Goal: Task Accomplishment & Management: Complete application form

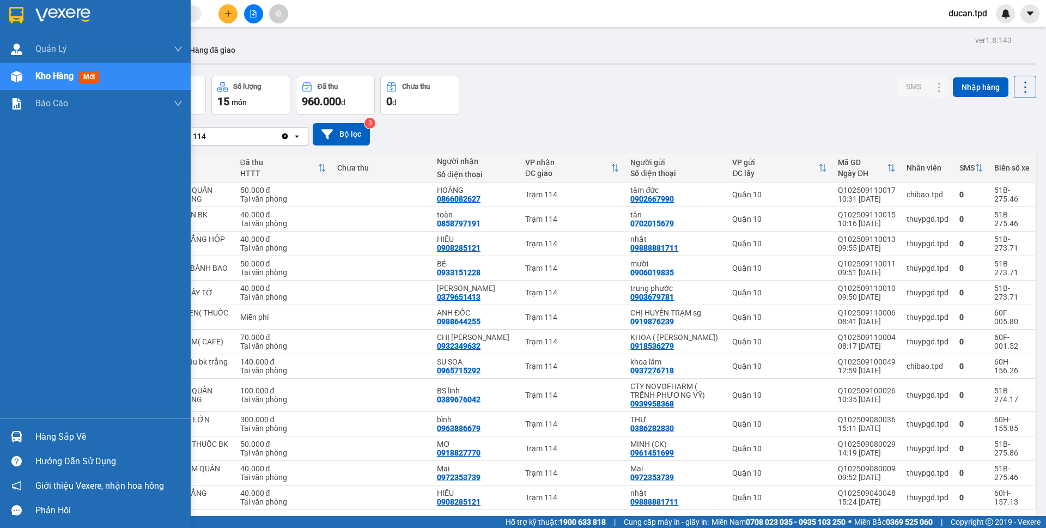
click at [56, 444] on div "Hàng sắp về" at bounding box center [108, 437] width 147 height 16
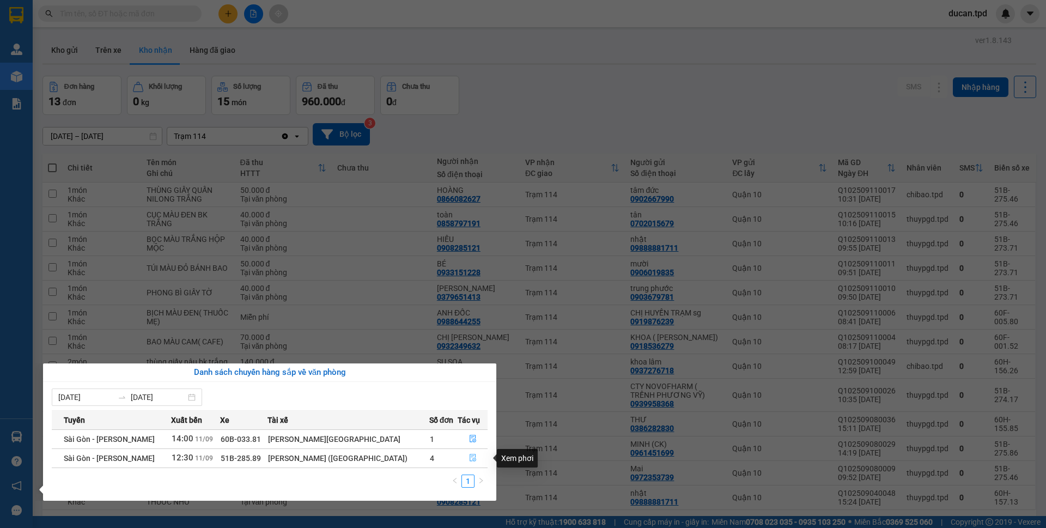
click at [471, 458] on icon "file-done" at bounding box center [473, 458] width 7 height 8
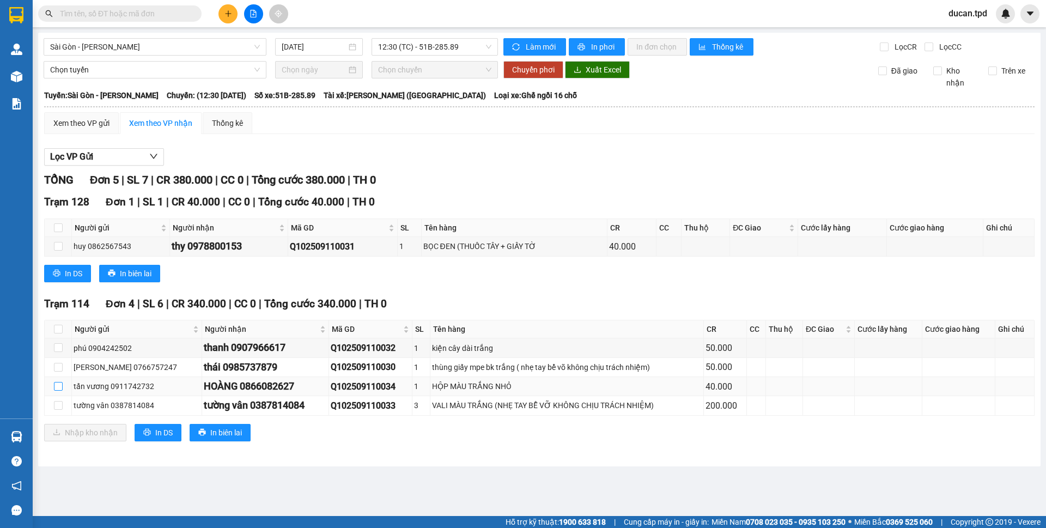
click at [56, 388] on input "checkbox" at bounding box center [58, 386] width 9 height 9
checkbox input "true"
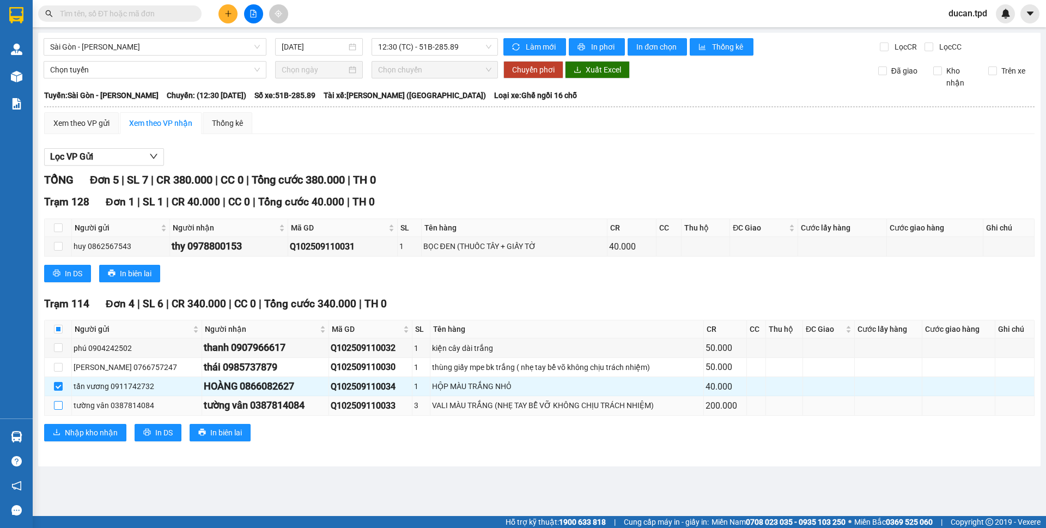
click at [59, 404] on input "checkbox" at bounding box center [58, 405] width 9 height 9
checkbox input "true"
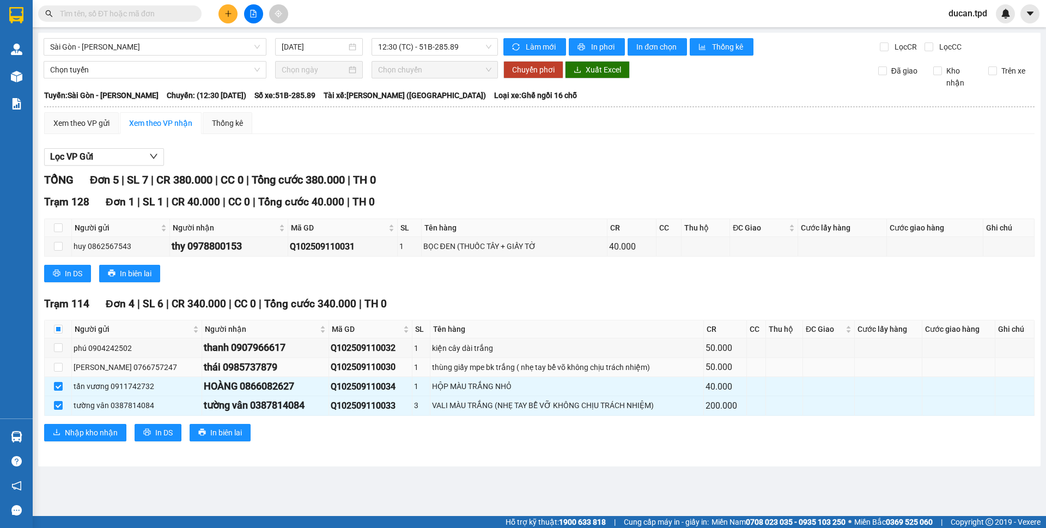
click at [213, 367] on div "thái 0985737879" at bounding box center [265, 367] width 123 height 15
copy div "0985737879"
click at [143, 15] on input "text" at bounding box center [124, 14] width 129 height 12
paste input "0985737879"
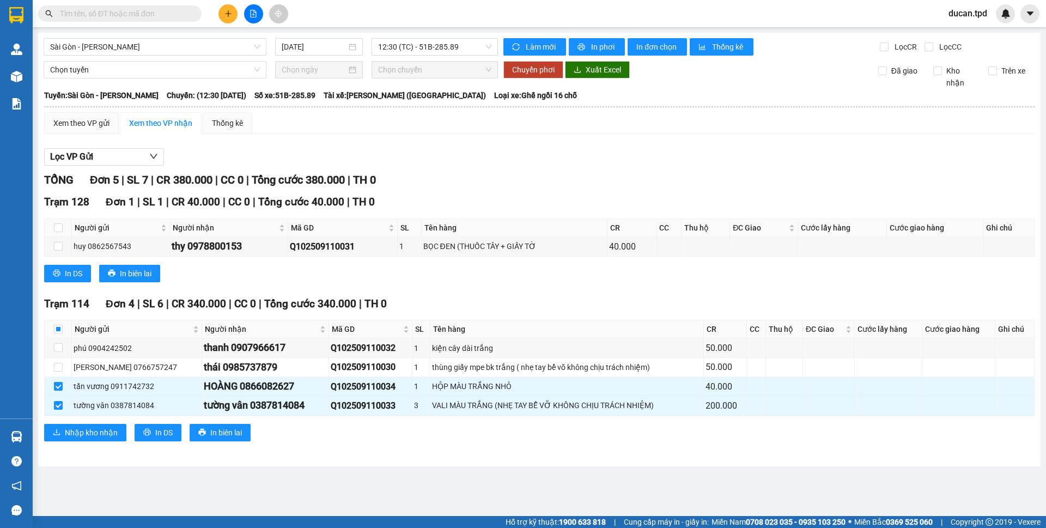
type input "0985737879"
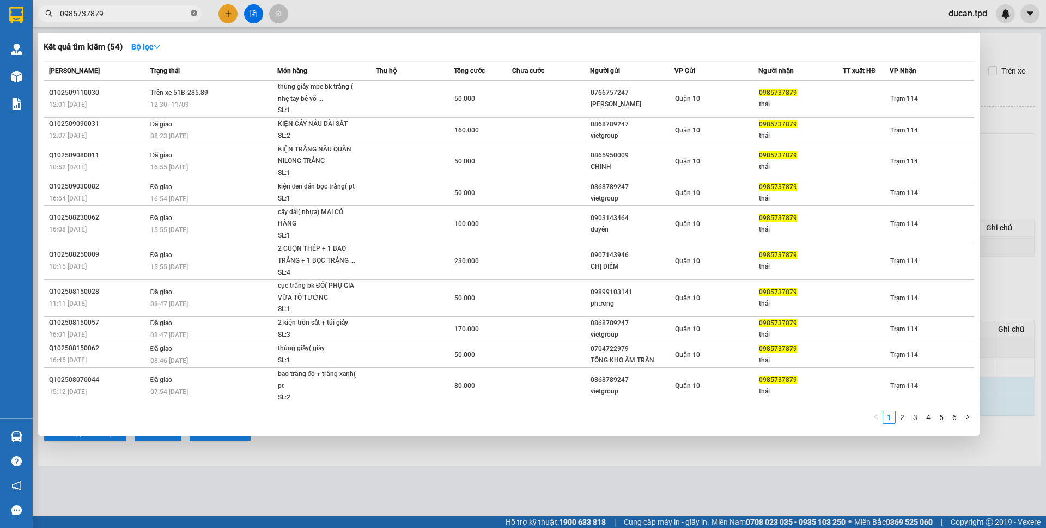
click at [195, 13] on icon "close-circle" at bounding box center [194, 13] width 7 height 7
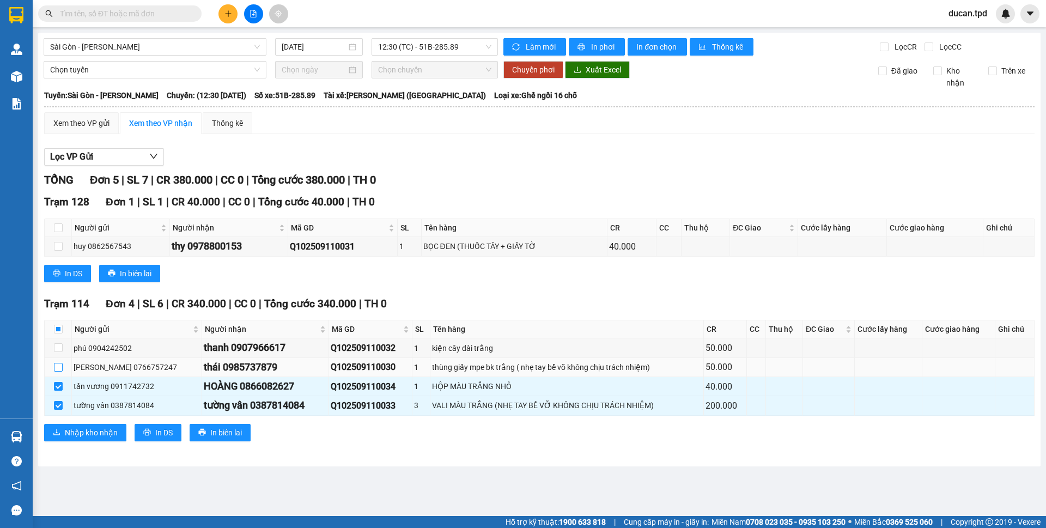
click at [56, 367] on input "checkbox" at bounding box center [58, 367] width 9 height 9
checkbox input "true"
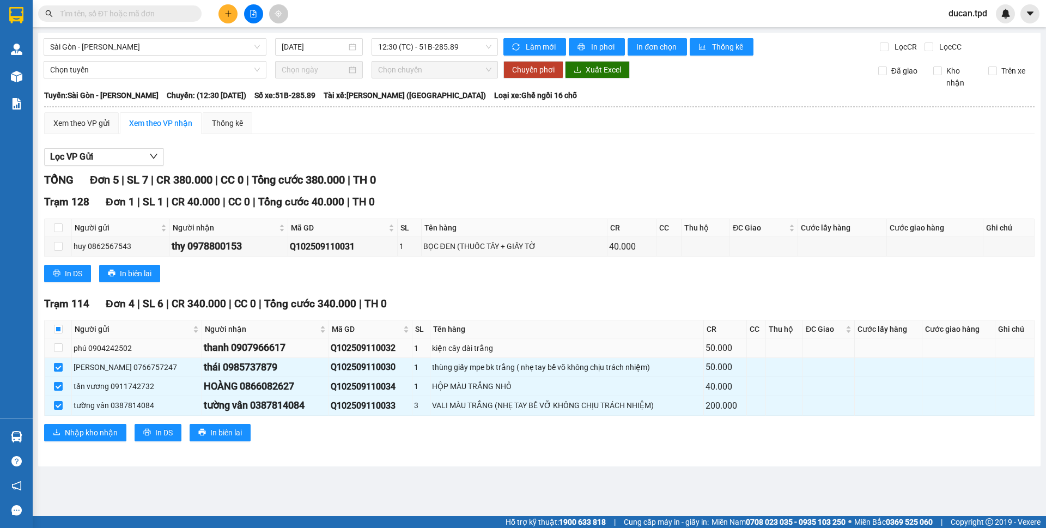
click at [218, 348] on div "thanh 0907966617" at bounding box center [265, 347] width 123 height 15
copy div "0907966617"
click at [116, 15] on input "text" at bounding box center [124, 14] width 129 height 12
paste input "0907966617"
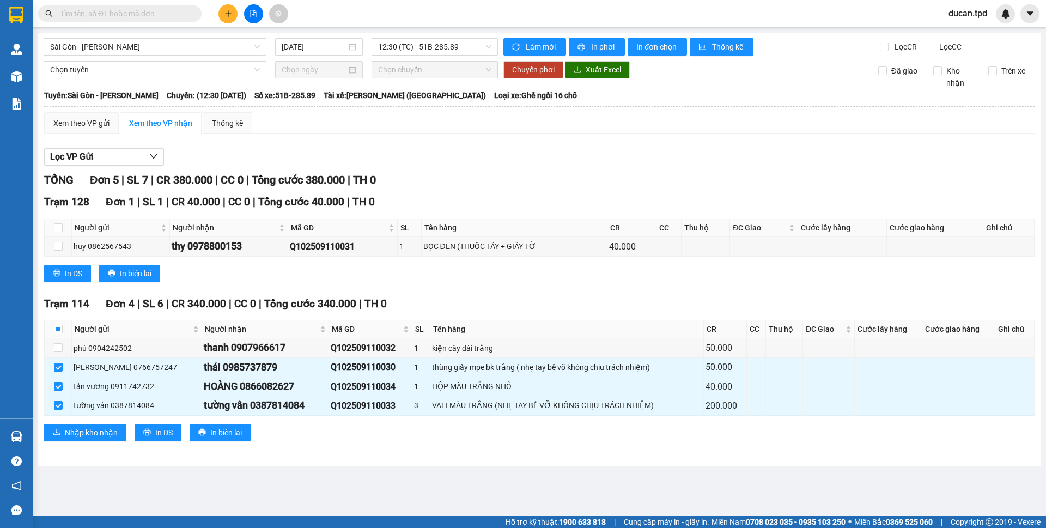
type input "0907966617"
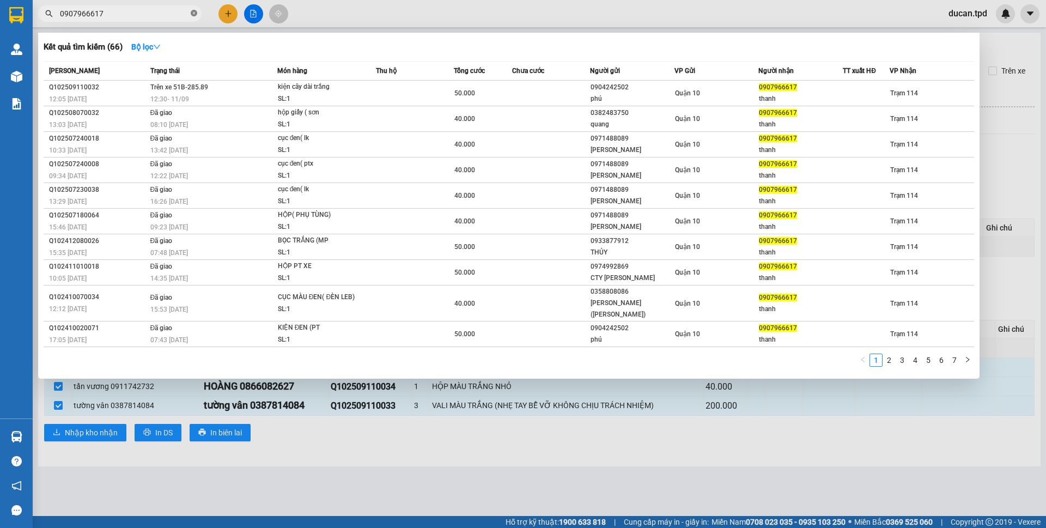
click at [196, 13] on icon "close-circle" at bounding box center [194, 13] width 7 height 7
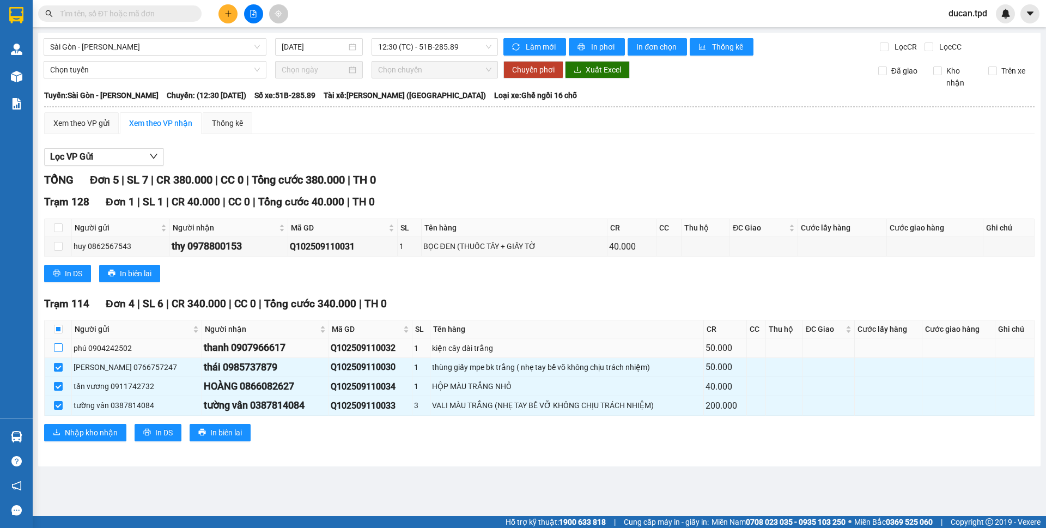
click at [58, 348] on input "checkbox" at bounding box center [58, 347] width 9 height 9
checkbox input "true"
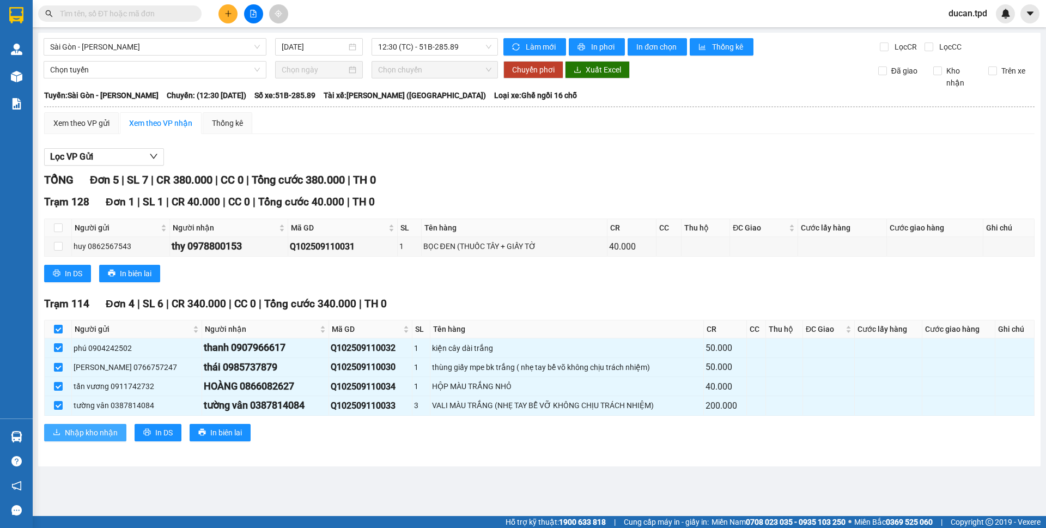
click at [93, 428] on span "Nhập kho nhận" at bounding box center [91, 433] width 53 height 12
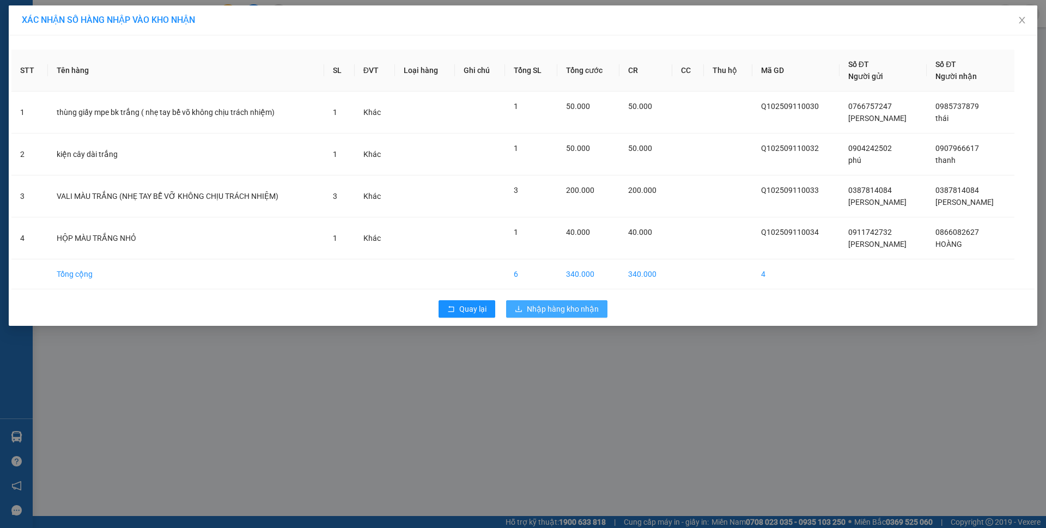
click at [545, 314] on span "Nhập hàng kho nhận" at bounding box center [563, 309] width 72 height 12
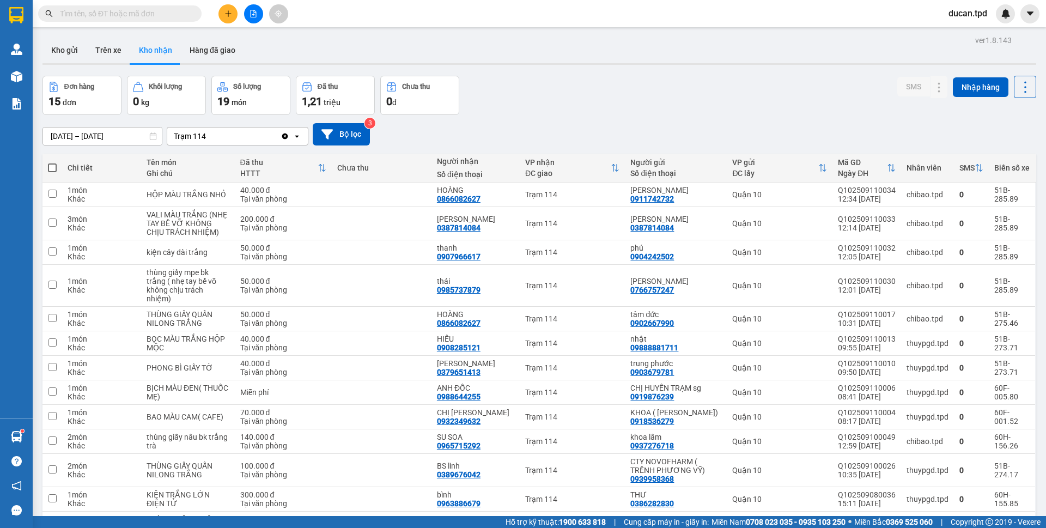
click at [135, 9] on input "text" at bounding box center [124, 14] width 129 height 12
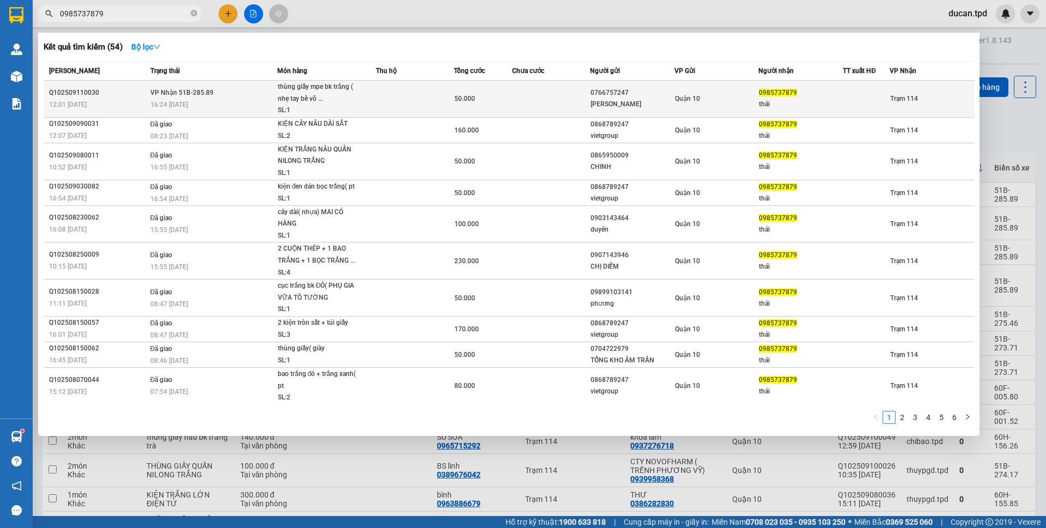
type input "0985737879"
click at [738, 106] on td "Quận 10" at bounding box center [716, 99] width 84 height 37
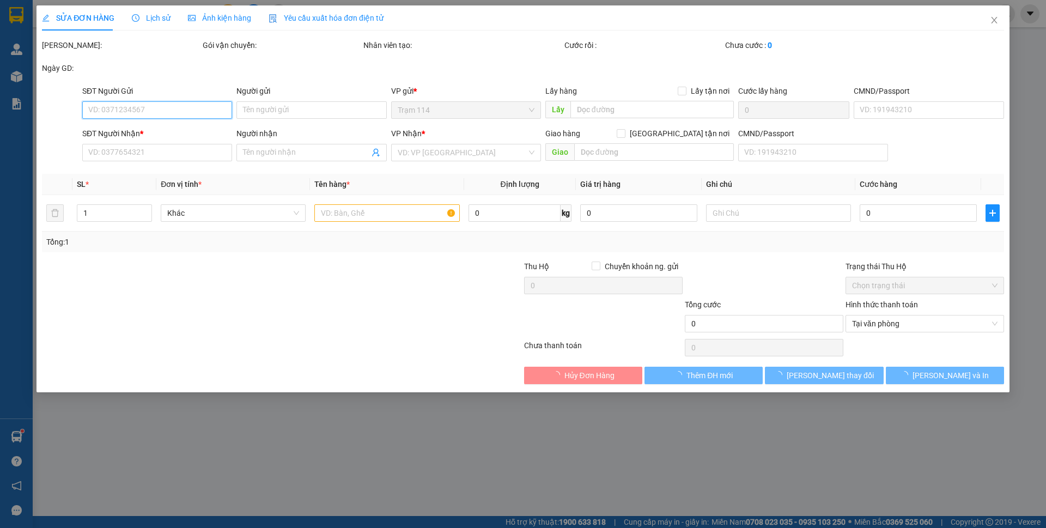
type input "0766757247"
type input "vũ lan chi"
type input "0985737879"
type input "thái"
type input "50.000"
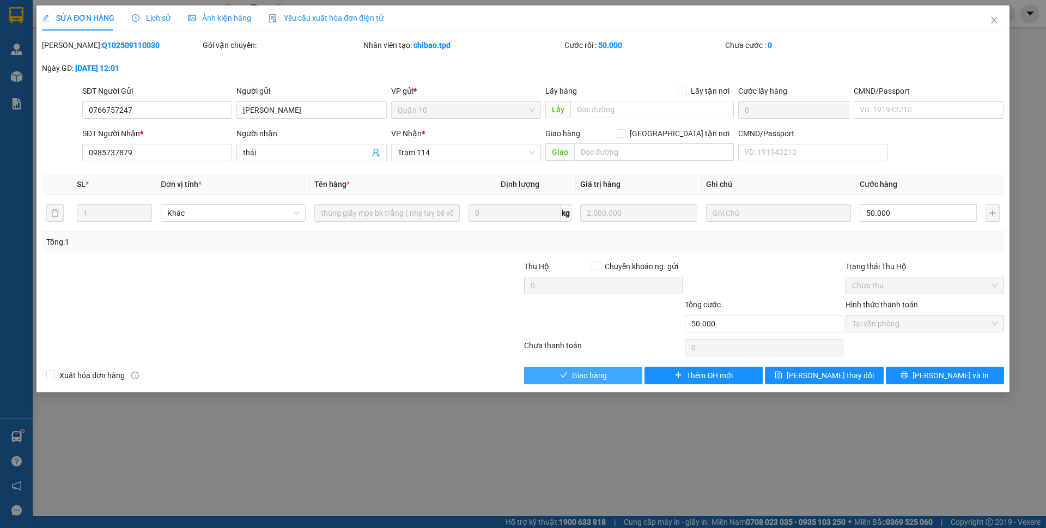
click at [564, 373] on icon "check" at bounding box center [564, 375] width 8 height 8
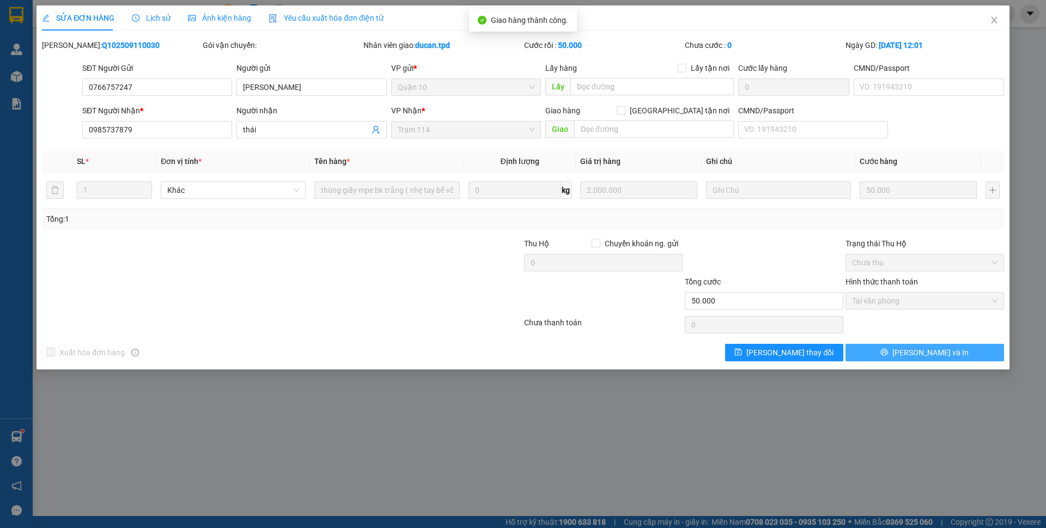
click at [937, 357] on span "[PERSON_NAME] và In" at bounding box center [930, 352] width 76 height 12
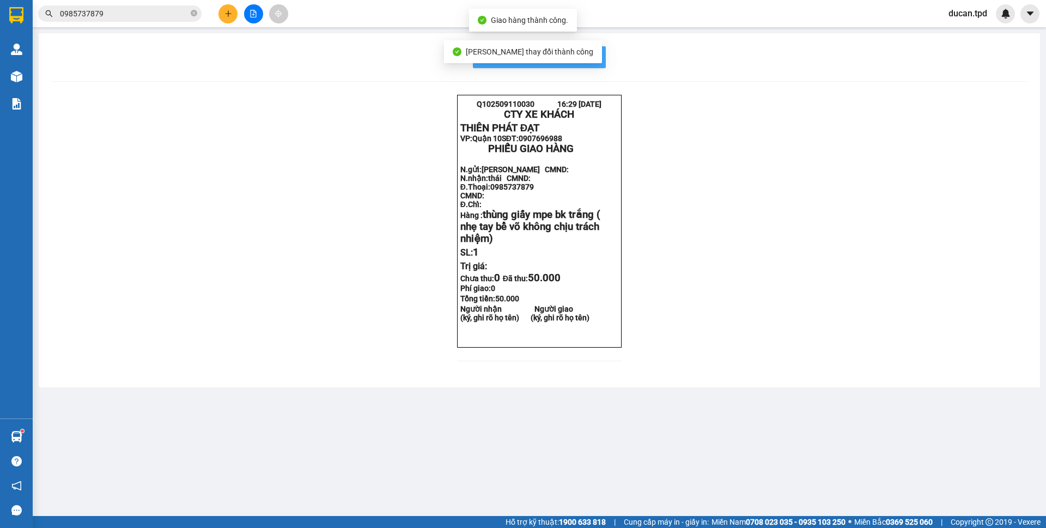
click at [595, 57] on span "In mẫu biên lai tự cấu hình" at bounding box center [546, 57] width 102 height 14
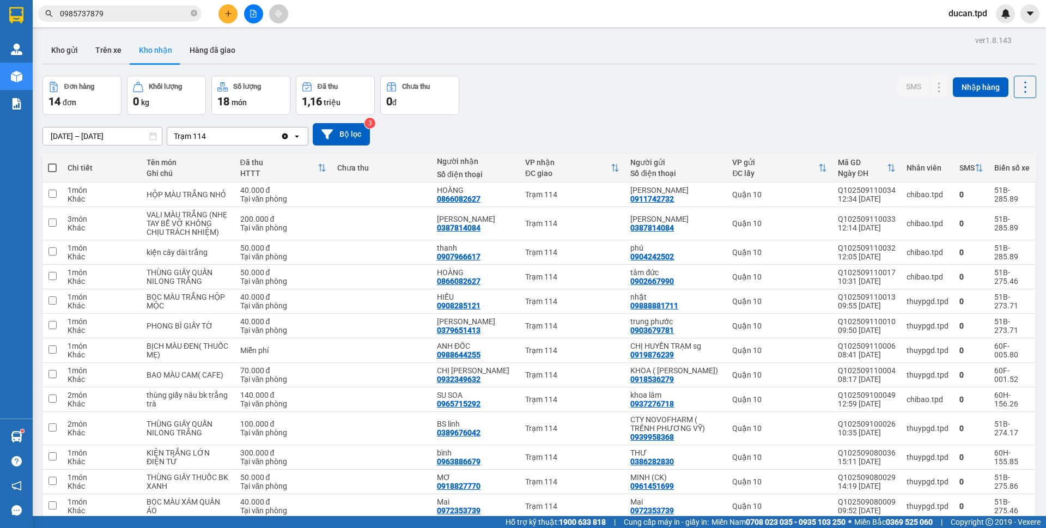
click at [136, 14] on input "0985737879" at bounding box center [124, 14] width 129 height 12
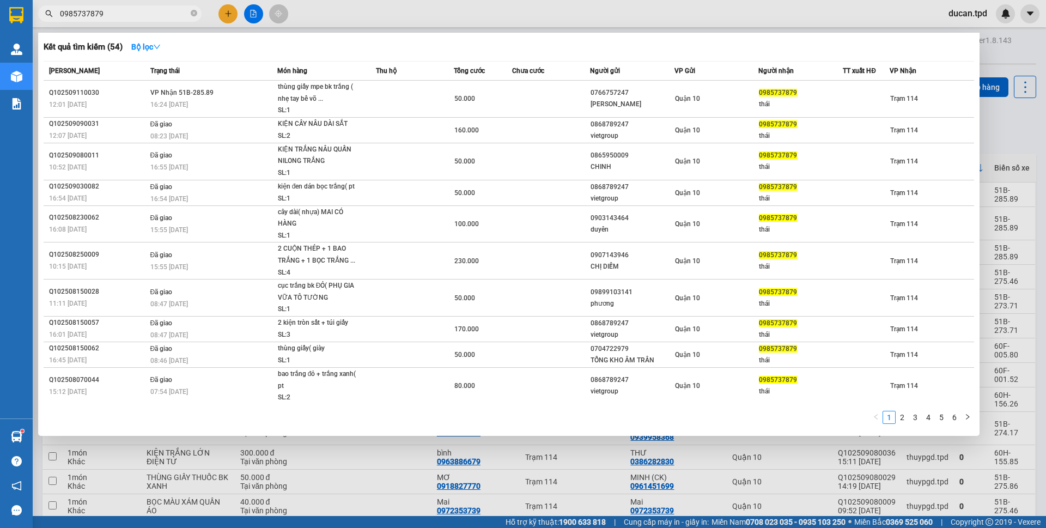
click at [136, 14] on input "0985737879" at bounding box center [124, 14] width 129 height 12
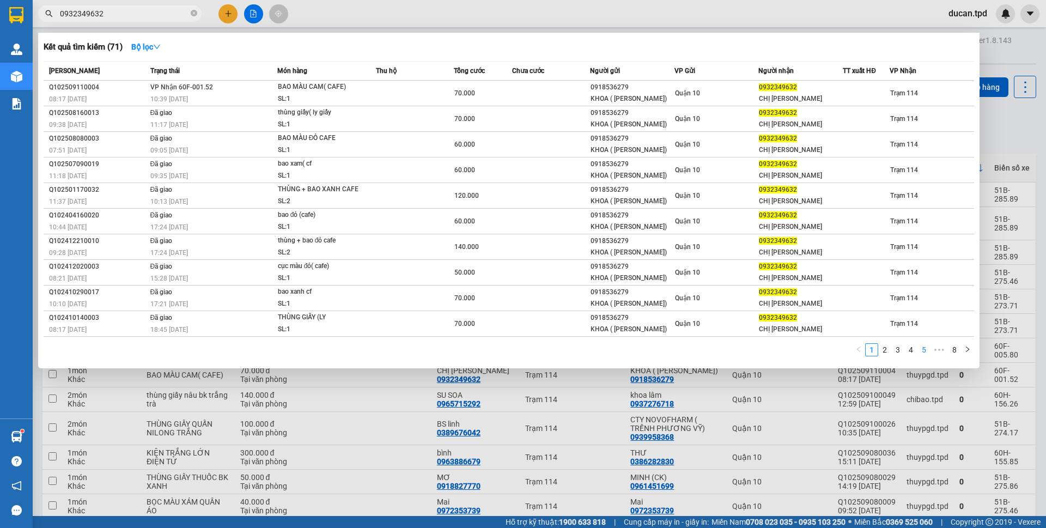
type input "0932349632"
click at [920, 356] on link "5" at bounding box center [924, 350] width 12 height 12
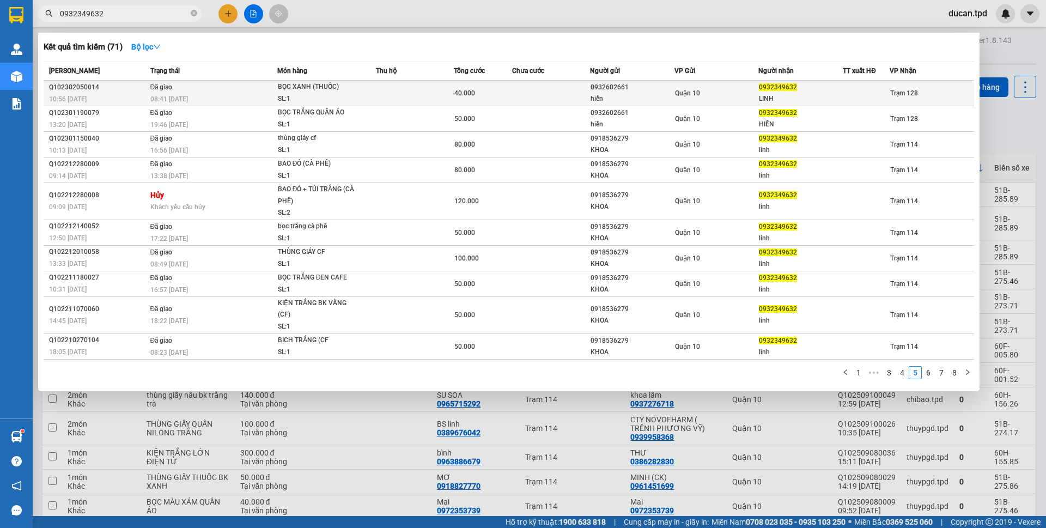
click at [812, 89] on div "0932349632" at bounding box center [800, 87] width 83 height 11
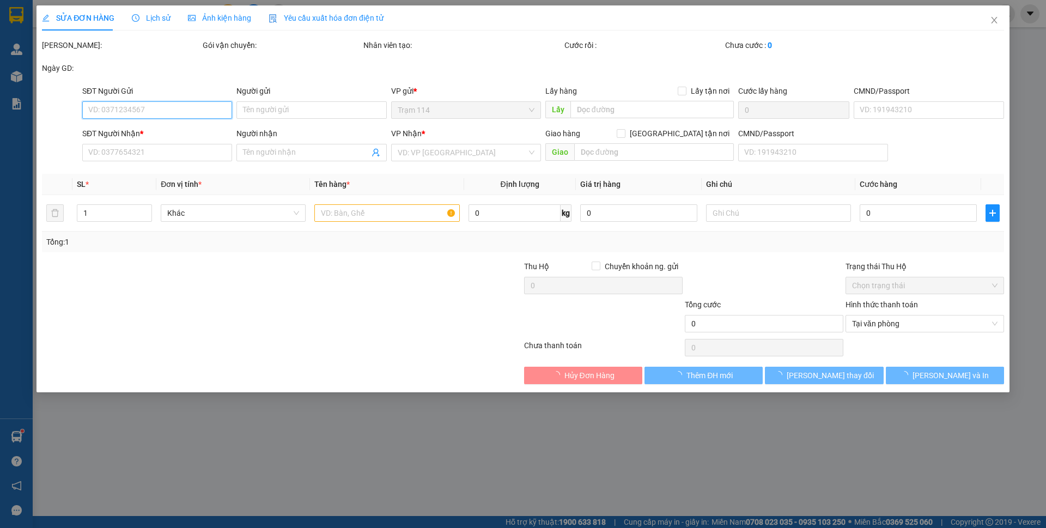
type input "0932602661"
type input "hiền"
type input "0932349632"
type input "LINH"
type input "40.000"
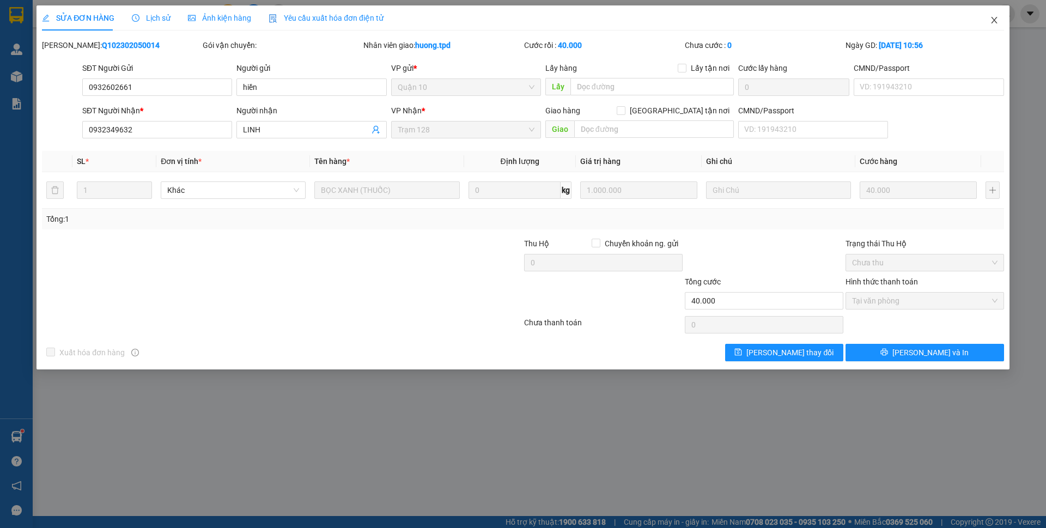
click at [995, 19] on icon "close" at bounding box center [994, 20] width 9 height 9
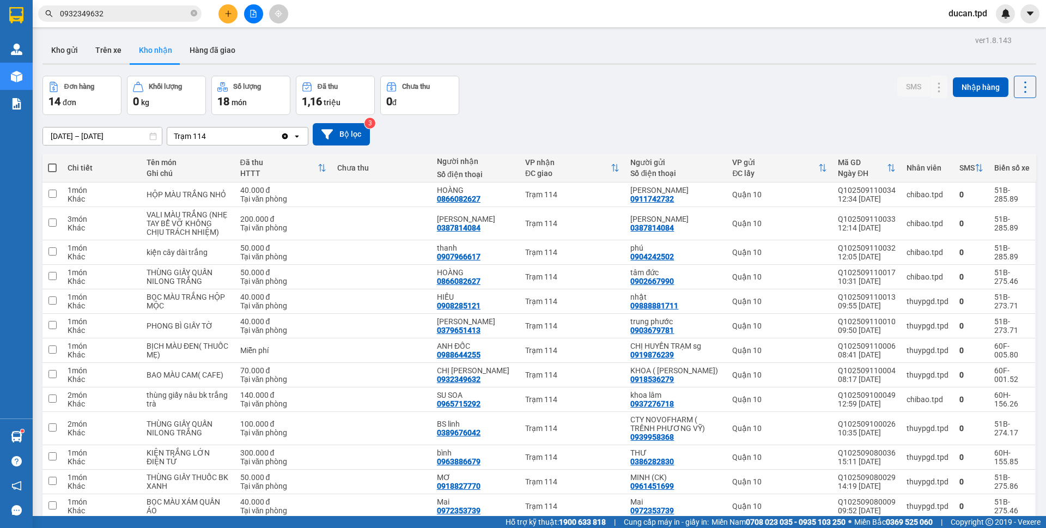
click at [101, 18] on input "0932349632" at bounding box center [124, 14] width 129 height 12
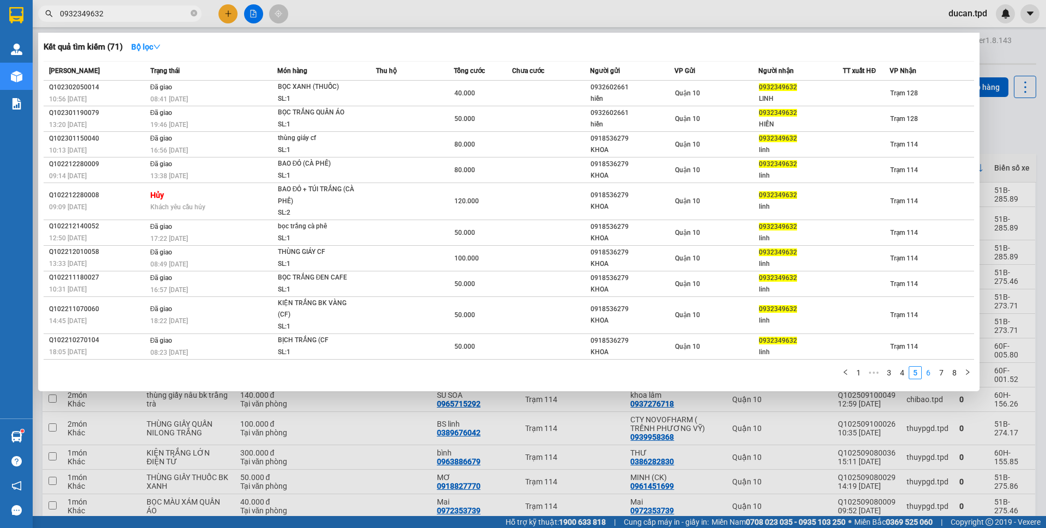
click at [933, 367] on link "6" at bounding box center [928, 373] width 12 height 12
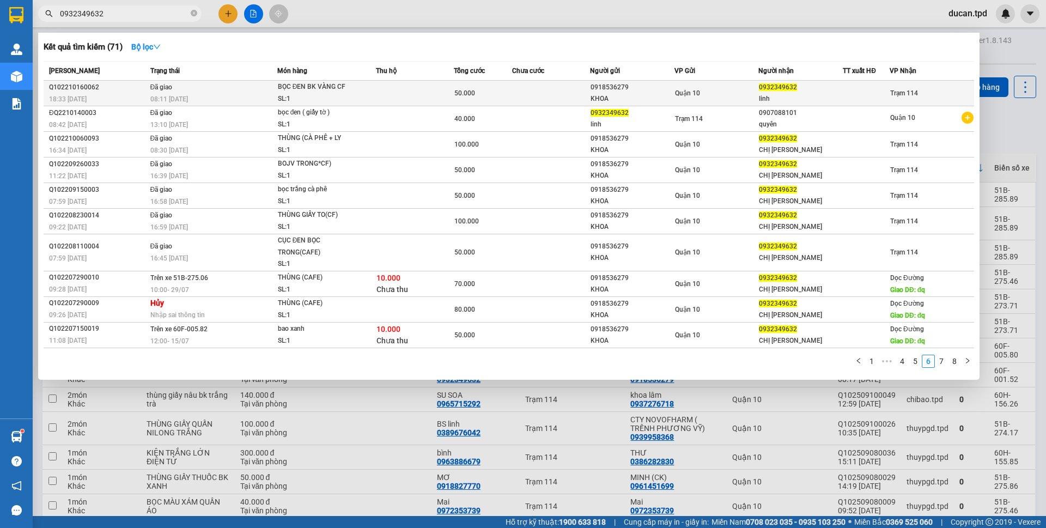
click at [681, 92] on span "Quận 10" at bounding box center [687, 93] width 25 height 8
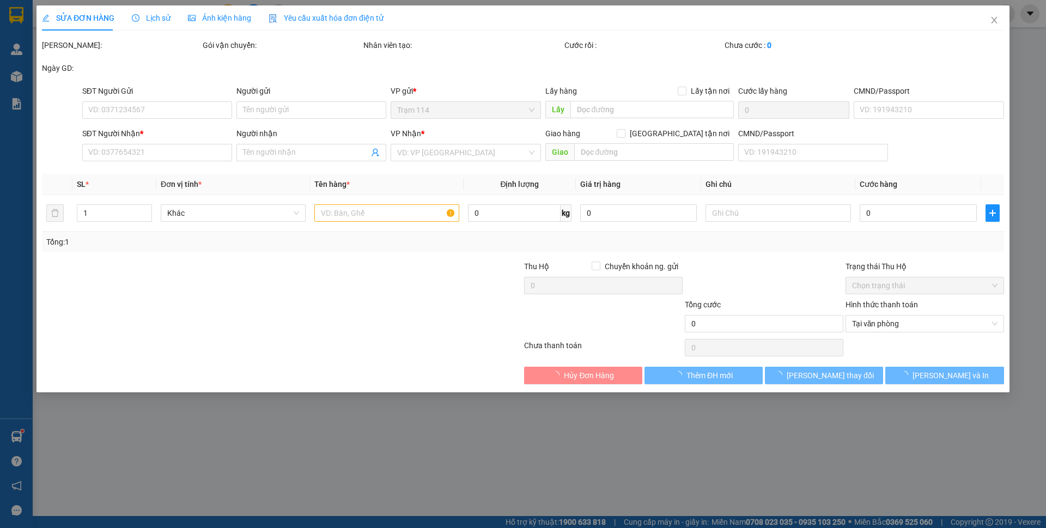
type input "0918536279"
type input "KHOA"
type input "0932349632"
type input "linh"
type input "50.000"
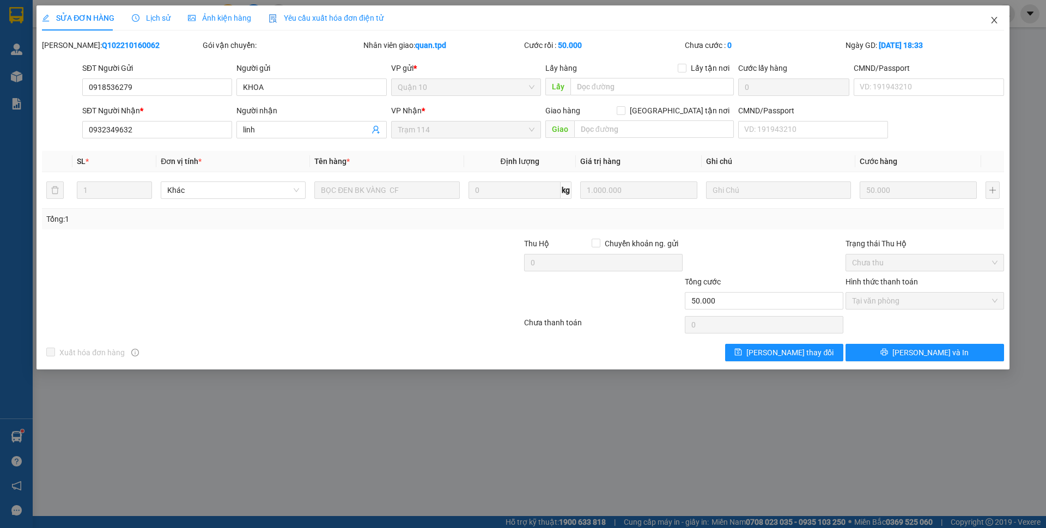
click at [990, 21] on icon "close" at bounding box center [994, 20] width 9 height 9
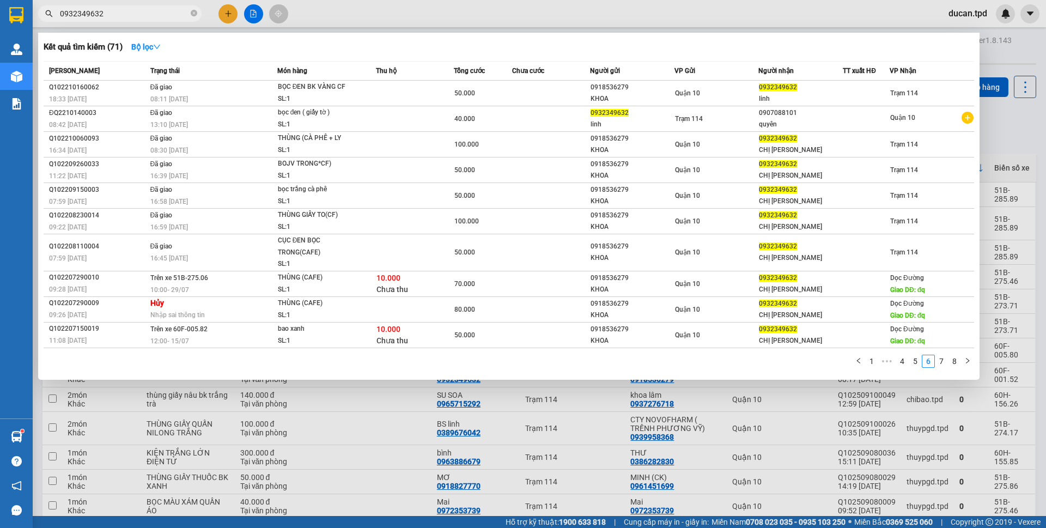
click at [114, 16] on input "0932349632" at bounding box center [124, 14] width 129 height 12
click at [872, 363] on link "1" at bounding box center [872, 361] width 12 height 12
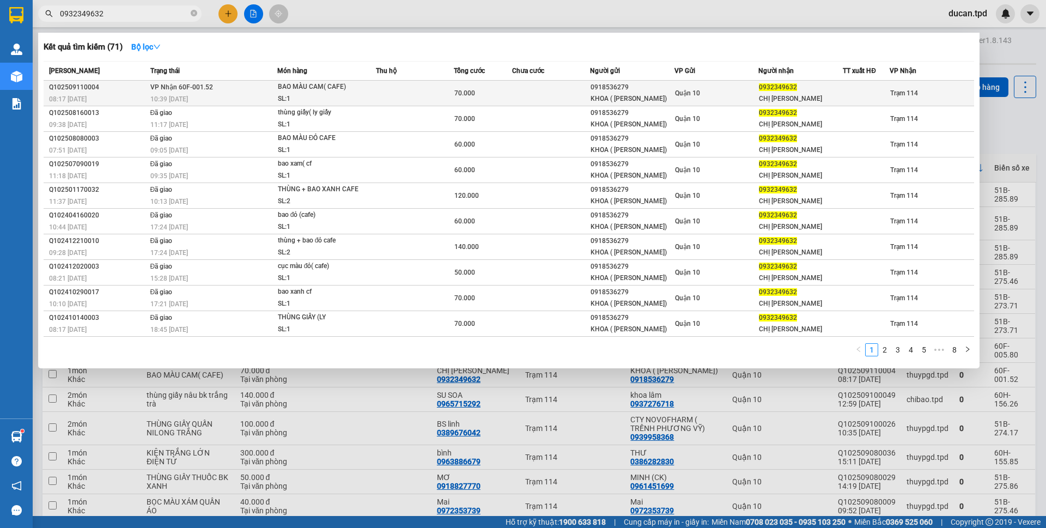
click at [649, 95] on div "KHOA ( PHẠM CÔNG HƯNG)" at bounding box center [632, 98] width 83 height 11
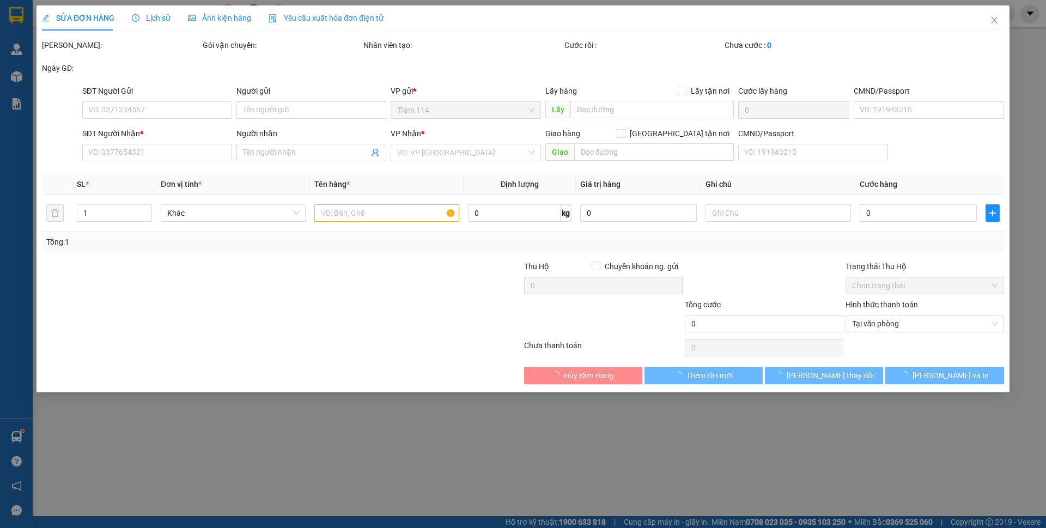
type input "0918536279"
type input "KHOA ( PHẠM CÔNG HƯNG)"
type input "066089000144"
type input "0932349632"
type input "CHỊ LINH"
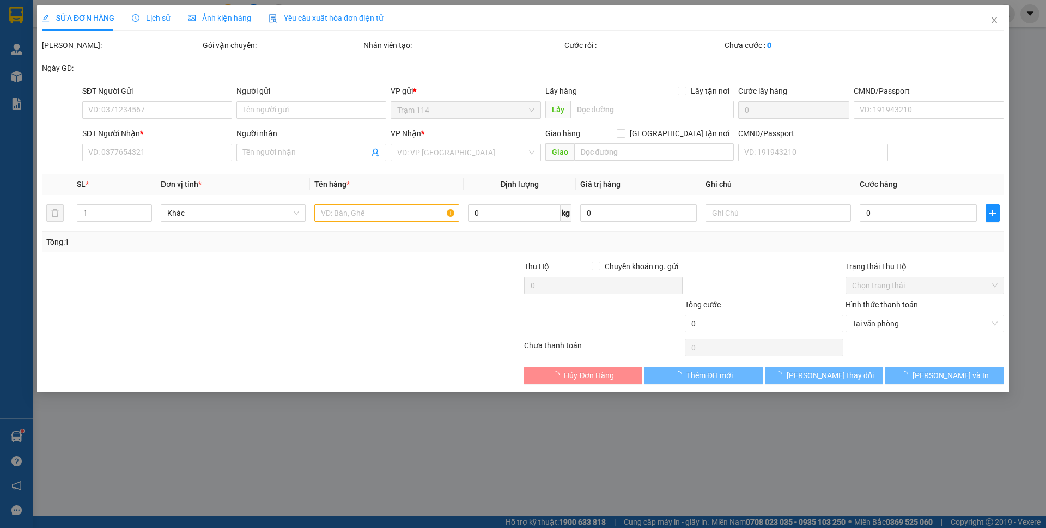
type input "70.000"
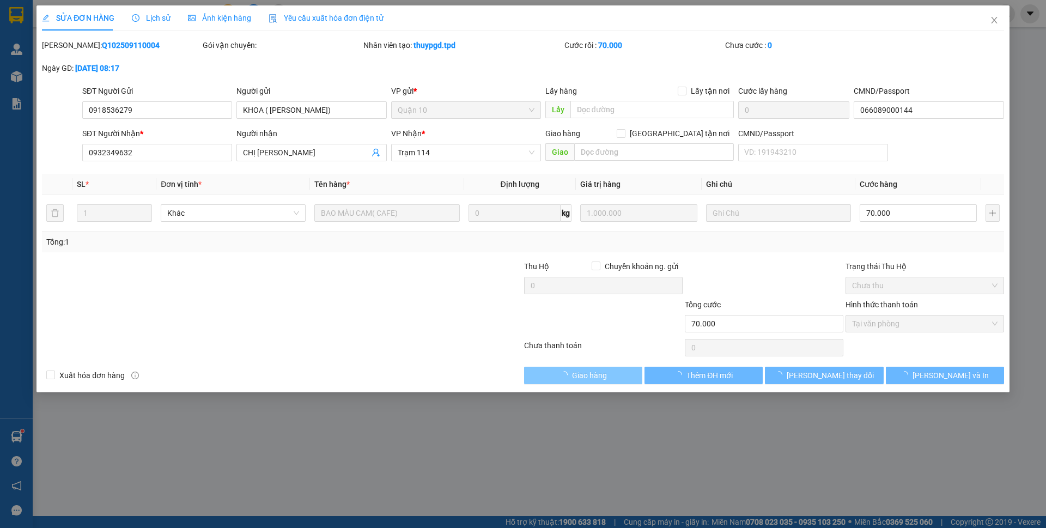
click at [614, 379] on button "Giao hàng" at bounding box center [583, 375] width 118 height 17
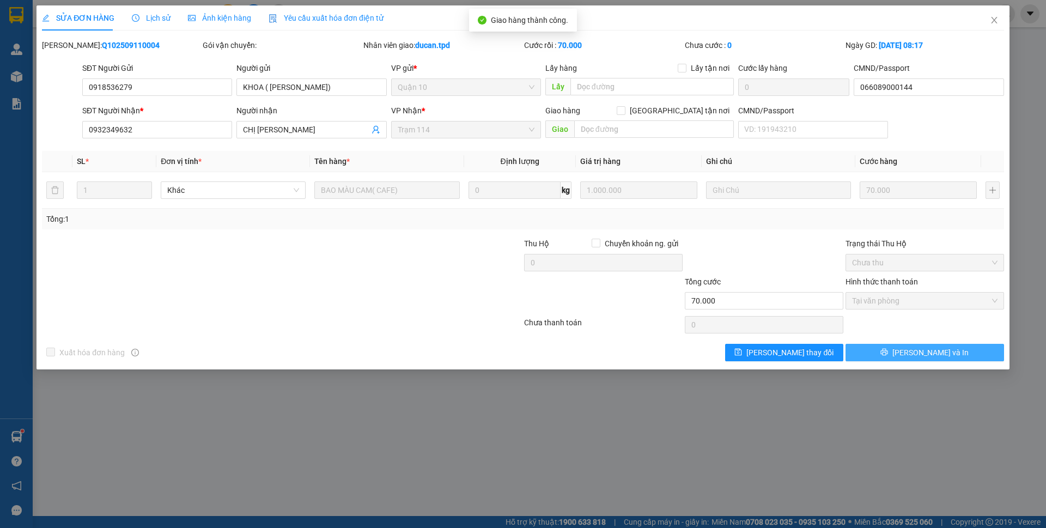
click at [912, 356] on button "[PERSON_NAME] và In" at bounding box center [924, 352] width 159 height 17
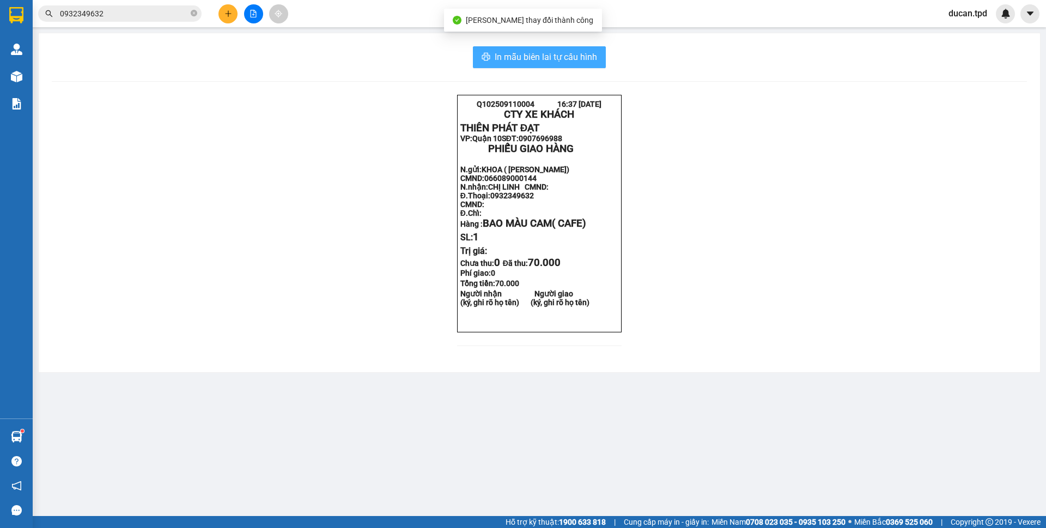
click at [595, 54] on span "In mẫu biên lai tự cấu hình" at bounding box center [546, 57] width 102 height 14
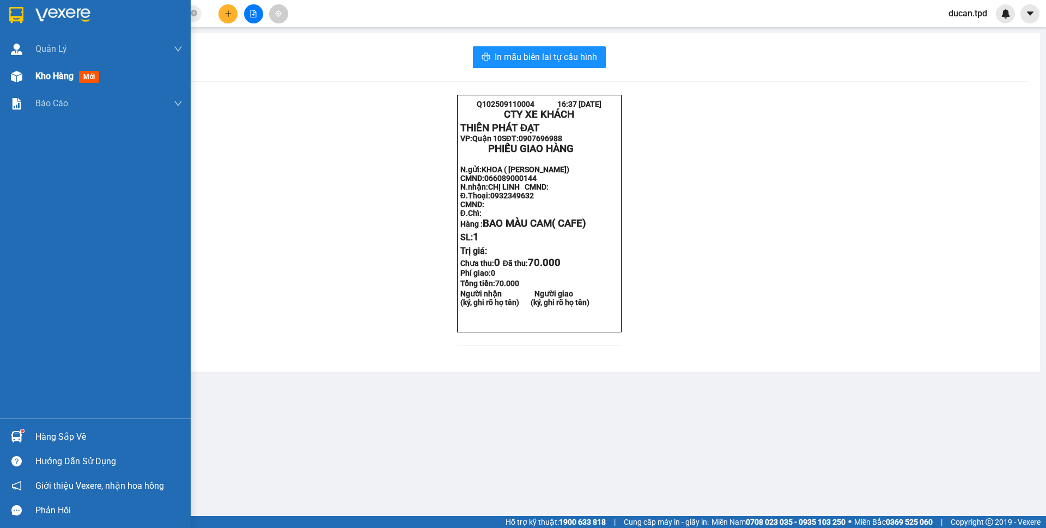
click at [36, 76] on span "Kho hàng" at bounding box center [54, 76] width 38 height 10
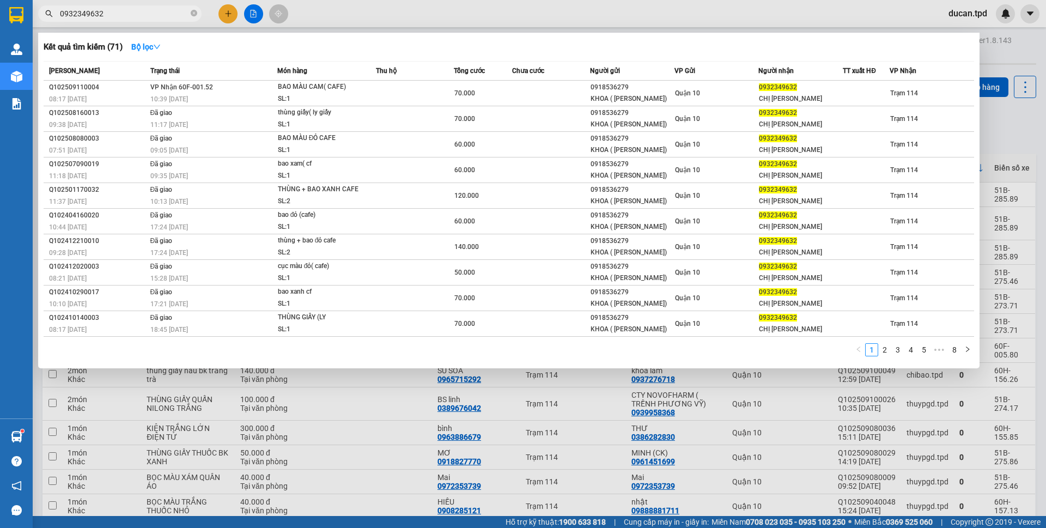
click at [138, 19] on input "0932349632" at bounding box center [124, 14] width 129 height 12
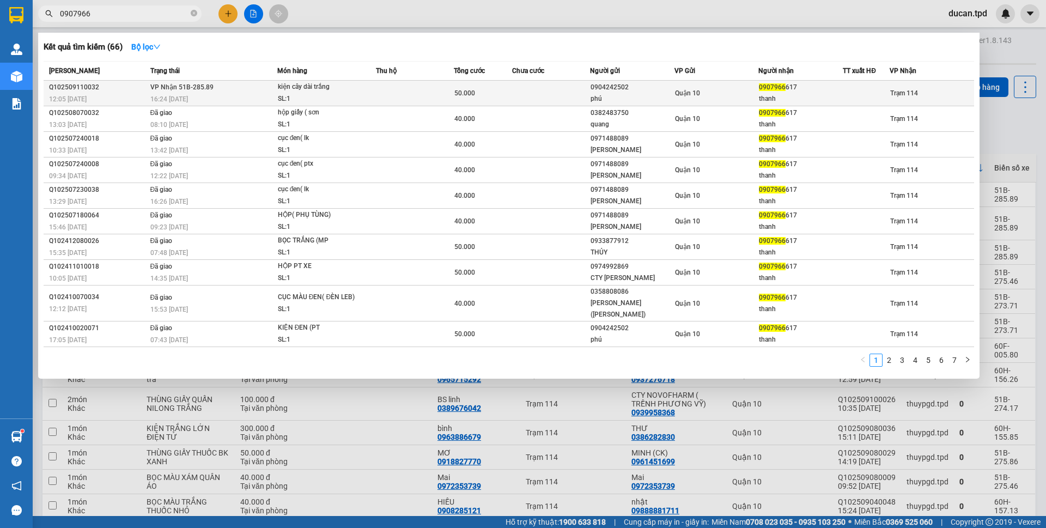
type input "0907966"
click at [338, 88] on div "kiện cây dài trắng" at bounding box center [319, 87] width 82 height 12
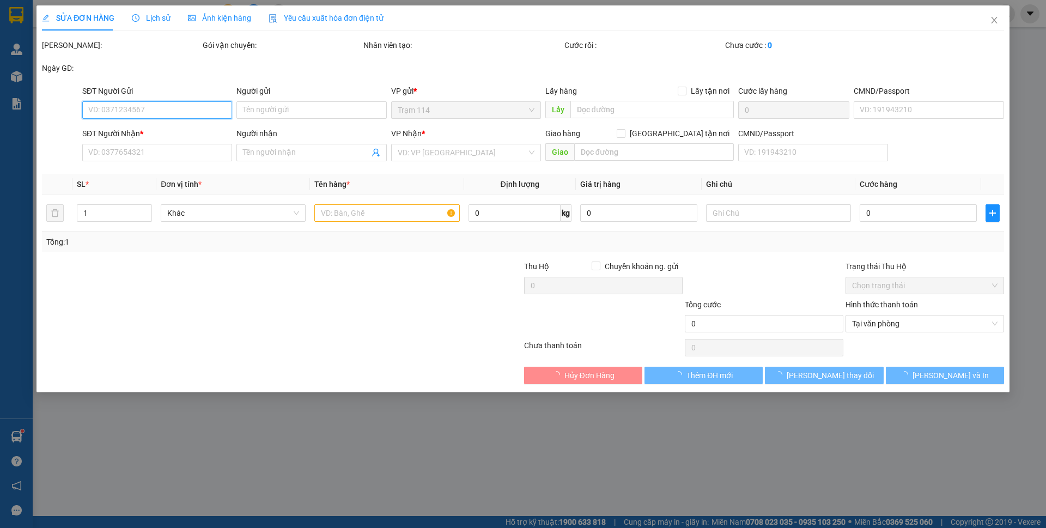
type input "0904242502"
type input "phú"
type input "0907966617"
type input "thanh"
type input "079091008261"
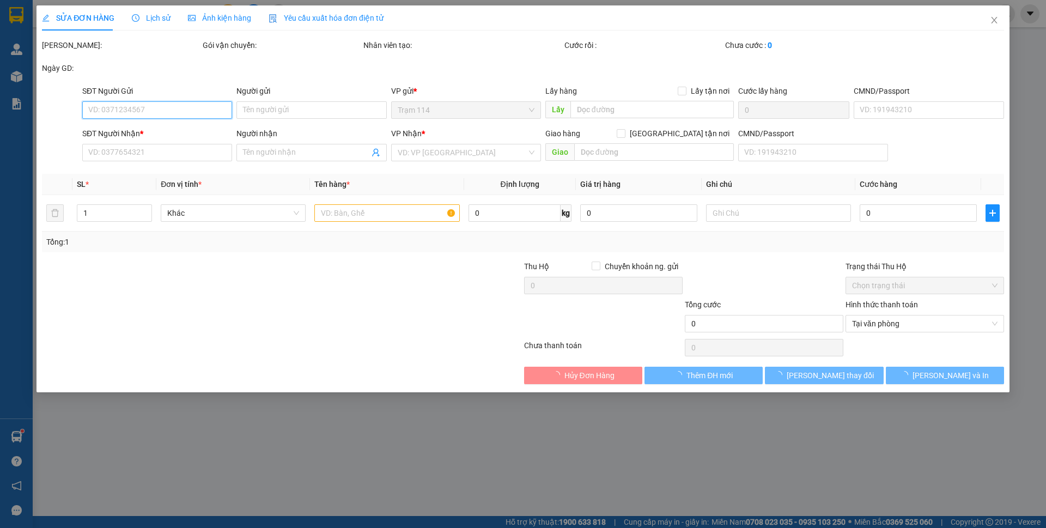
type input "50.000"
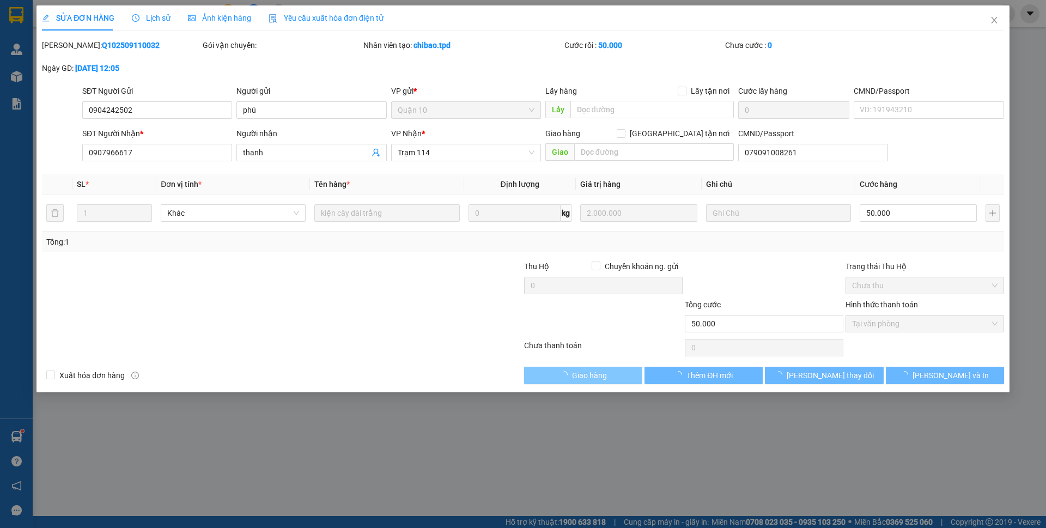
click at [568, 378] on span "loading" at bounding box center [566, 375] width 12 height 8
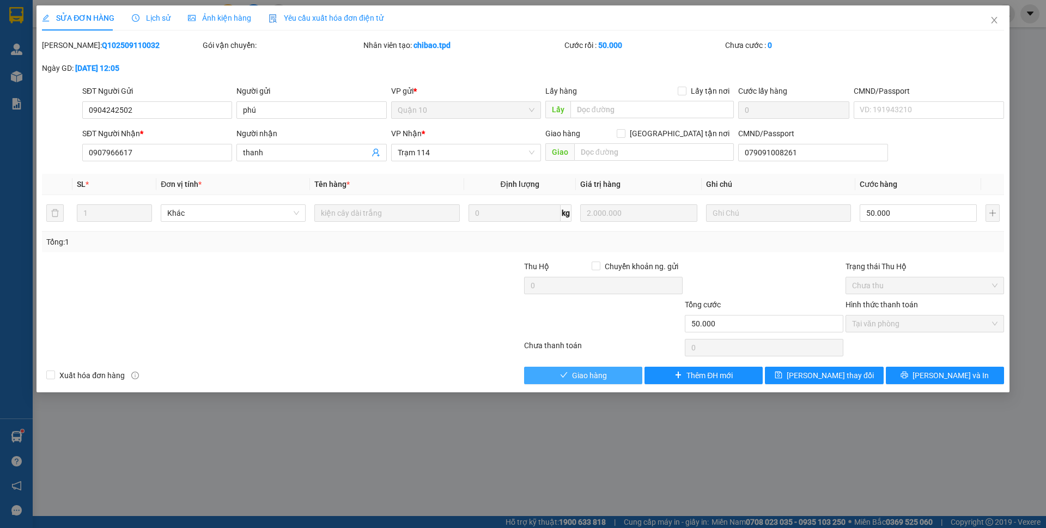
click at [584, 375] on span "Giao hàng" at bounding box center [589, 375] width 35 height 12
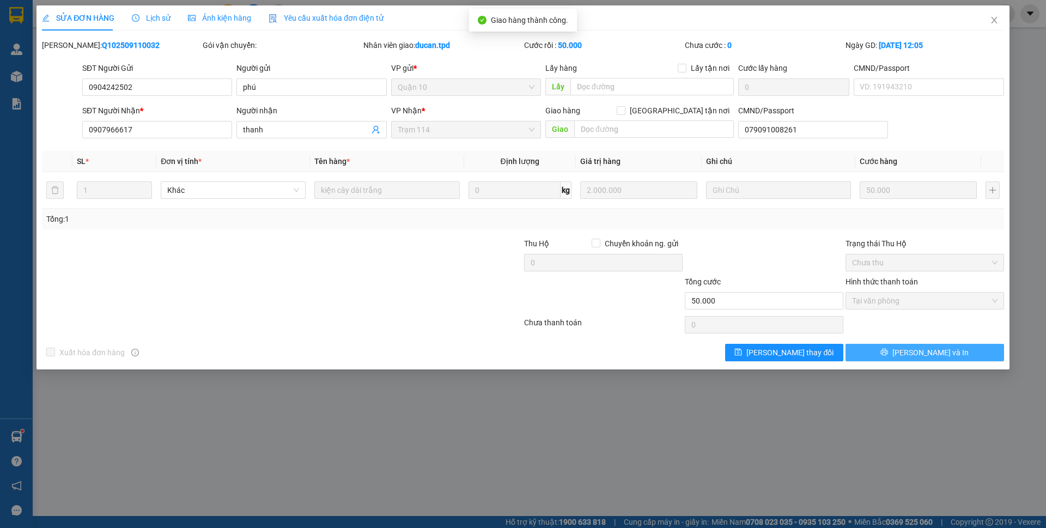
click at [915, 355] on button "[PERSON_NAME] và In" at bounding box center [924, 352] width 159 height 17
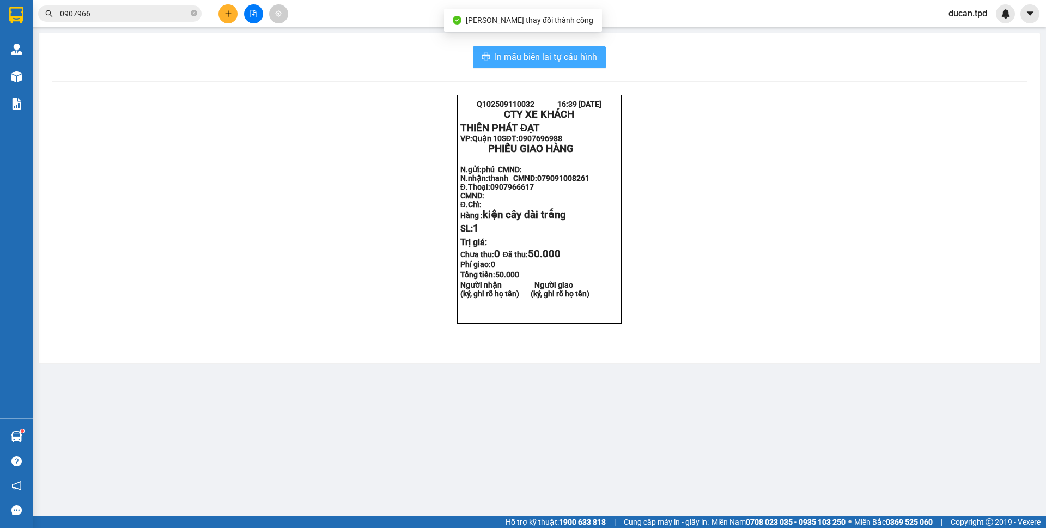
click at [584, 58] on span "In mẫu biên lai tự cấu hình" at bounding box center [546, 57] width 102 height 14
drag, startPoint x: 581, startPoint y: 54, endPoint x: 27, endPoint y: 78, distance: 554.5
click at [27, 78] on div "Kho hàng mới" at bounding box center [16, 76] width 33 height 27
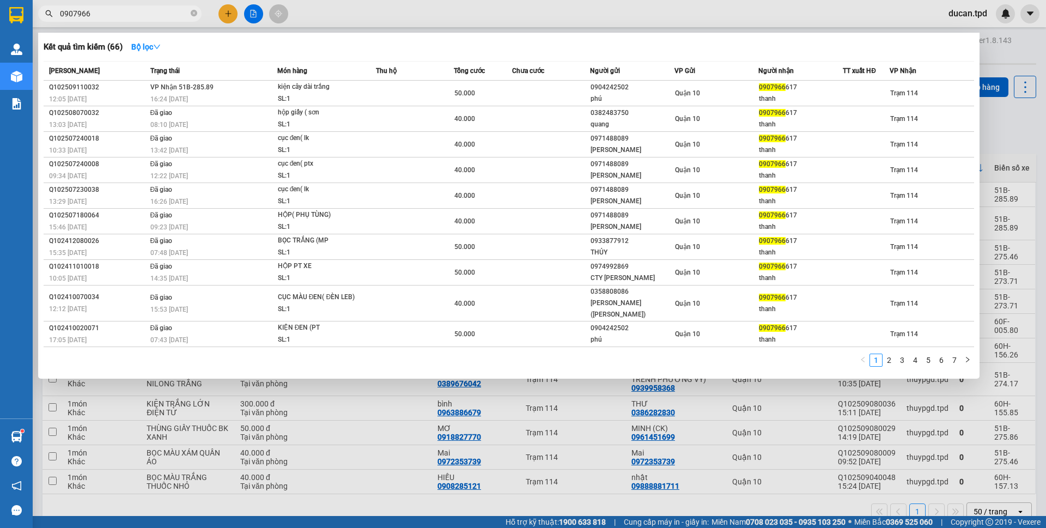
click at [150, 14] on input "0907966" at bounding box center [124, 14] width 129 height 12
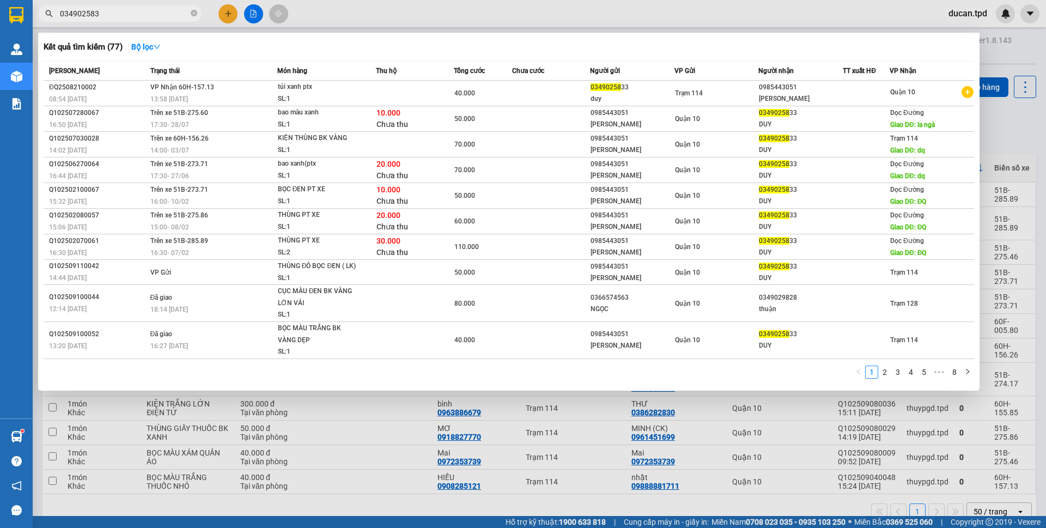
type input "0349025833"
click at [194, 14] on icon "close-circle" at bounding box center [194, 13] width 7 height 7
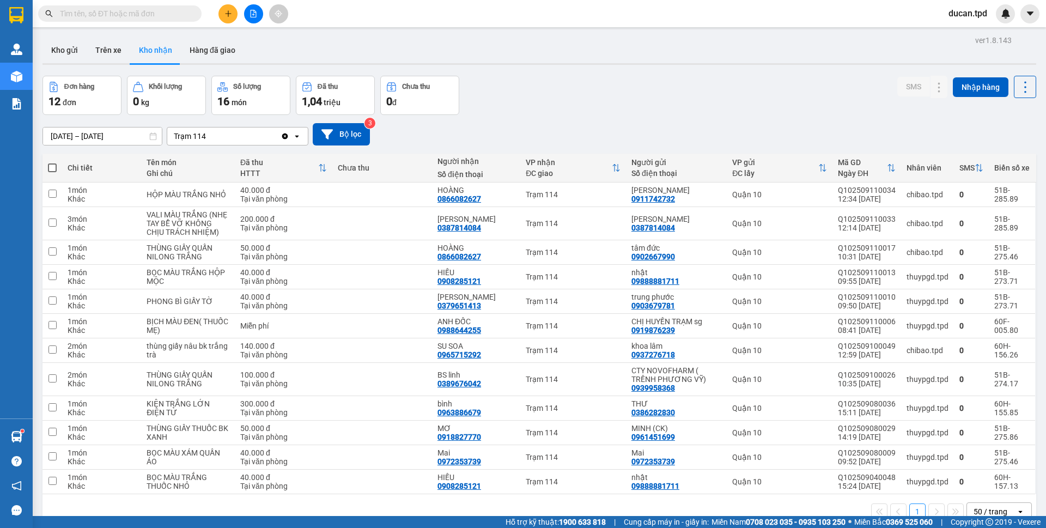
drag, startPoint x: 135, startPoint y: 15, endPoint x: 484, endPoint y: 48, distance: 351.3
click at [484, 48] on div "Kho gửi Trên xe Kho nhận Hàng đã giao" at bounding box center [539, 51] width 994 height 29
click at [138, 10] on input "text" at bounding box center [124, 14] width 129 height 12
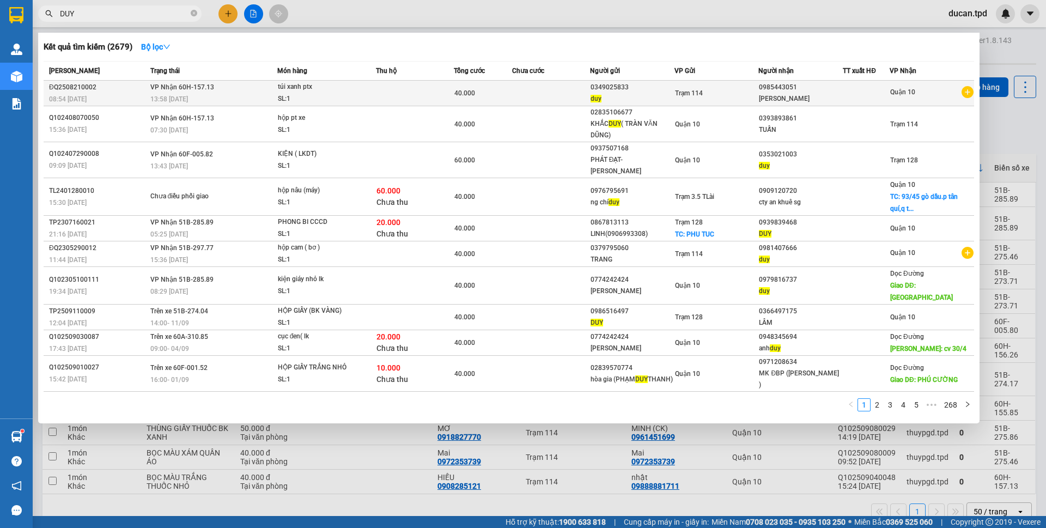
type input "DUY"
click at [607, 88] on div "0349025833" at bounding box center [632, 87] width 83 height 11
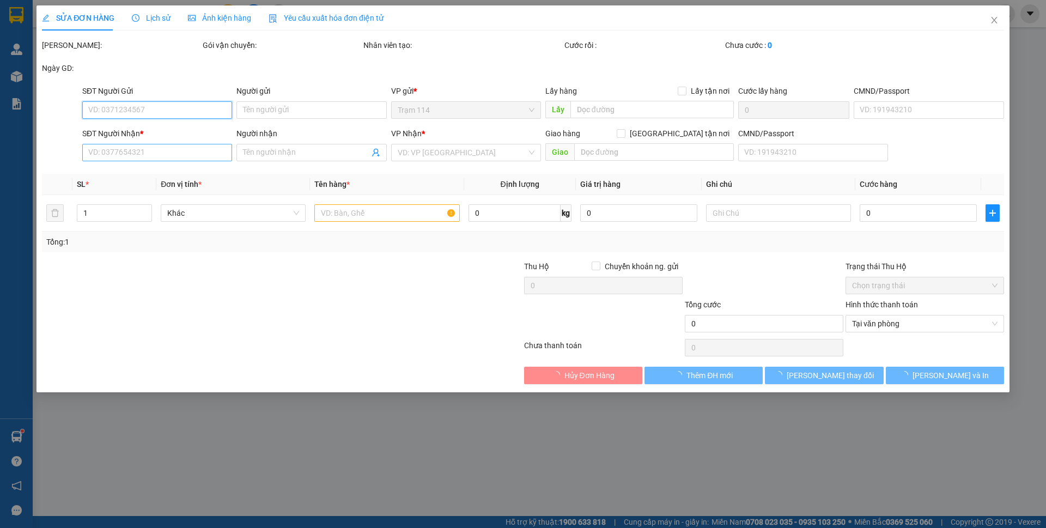
type input "0349025833"
type input "duy"
type input "0985443051"
type input "ngọc anh"
type input "40.000"
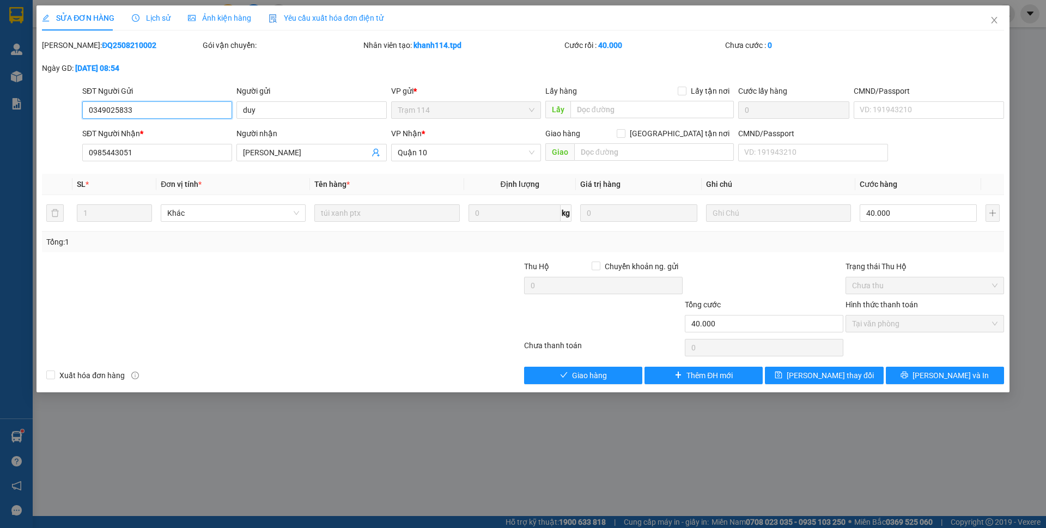
click at [116, 112] on input "0349025833" at bounding box center [157, 109] width 150 height 17
click at [995, 20] on icon "close" at bounding box center [994, 20] width 9 height 9
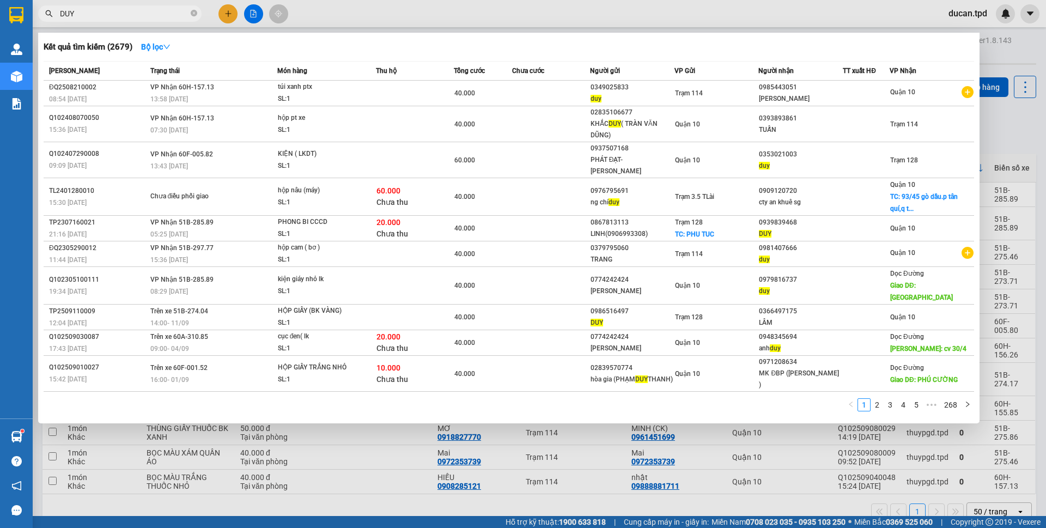
click at [109, 13] on input "DUY" at bounding box center [124, 14] width 129 height 12
paste input "0349025833"
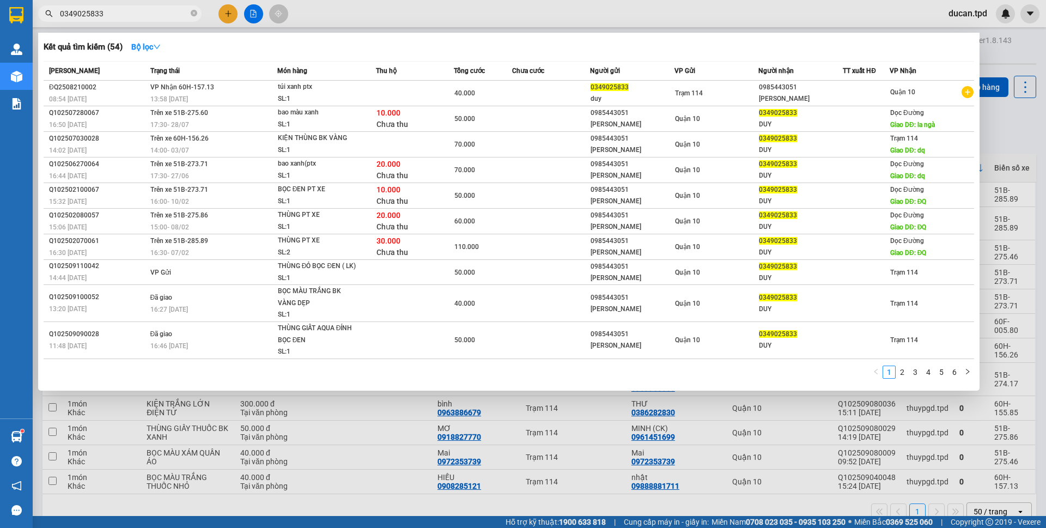
type input "0349025833"
click at [272, 512] on div at bounding box center [523, 264] width 1046 height 528
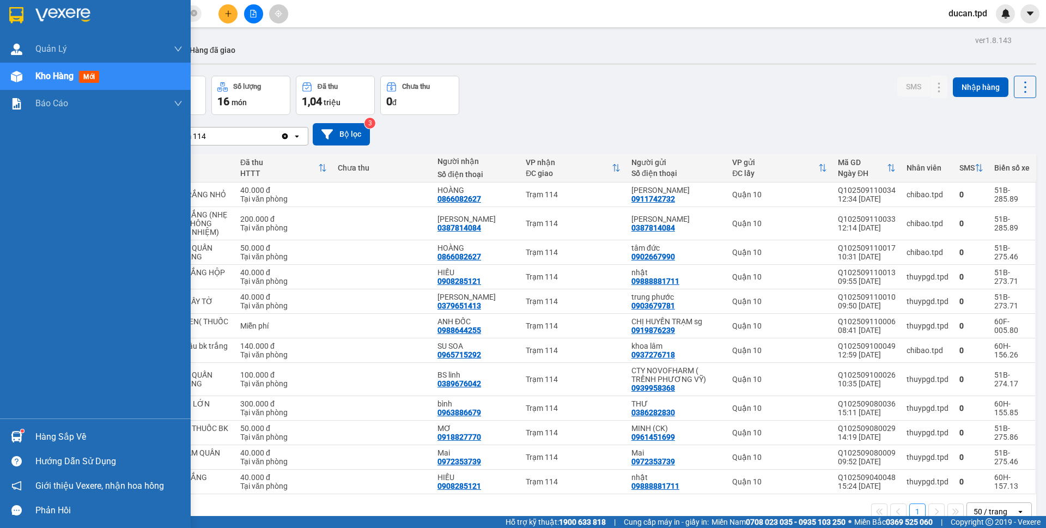
click at [9, 437] on div at bounding box center [16, 436] width 19 height 19
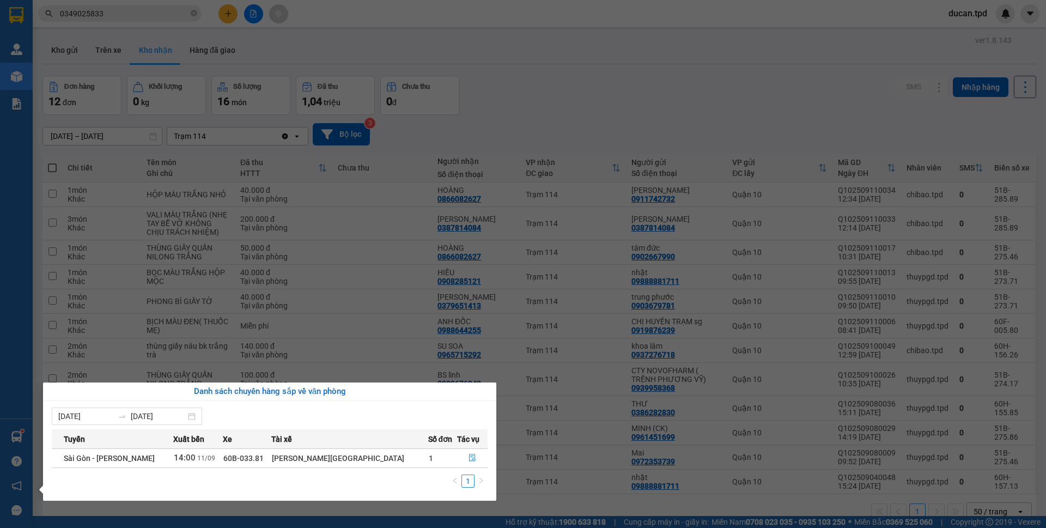
click at [308, 53] on section "Kết quả tìm kiếm ( 54 ) Bộ lọc Mã ĐH Trạng thái Món hàng Thu hộ Tổng cước Chưa …" at bounding box center [523, 264] width 1046 height 528
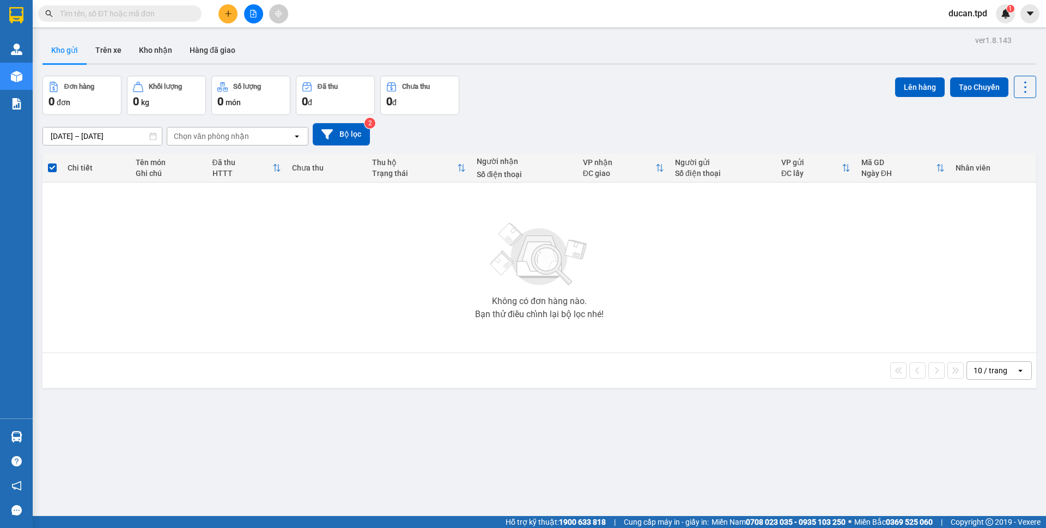
click at [171, 16] on input "text" at bounding box center [124, 14] width 129 height 12
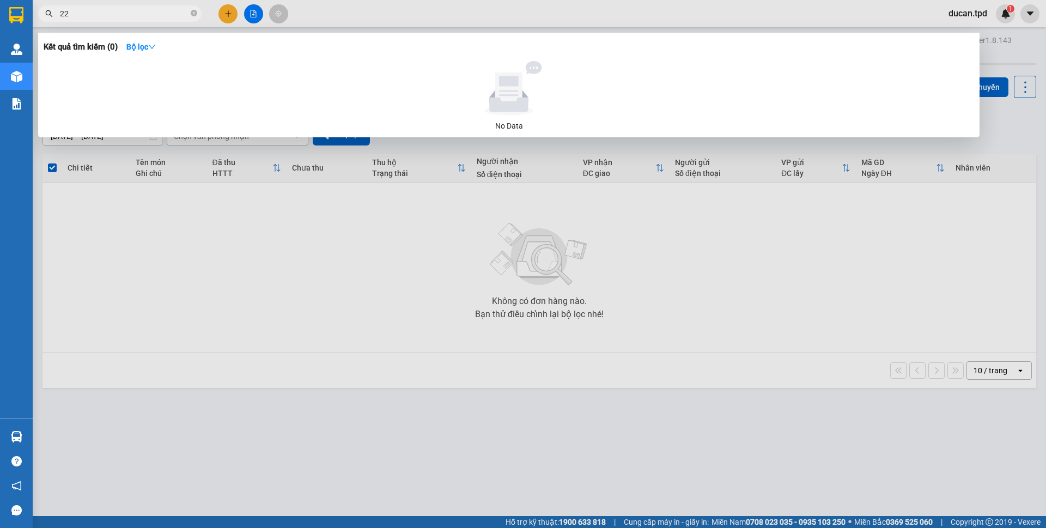
type input "228"
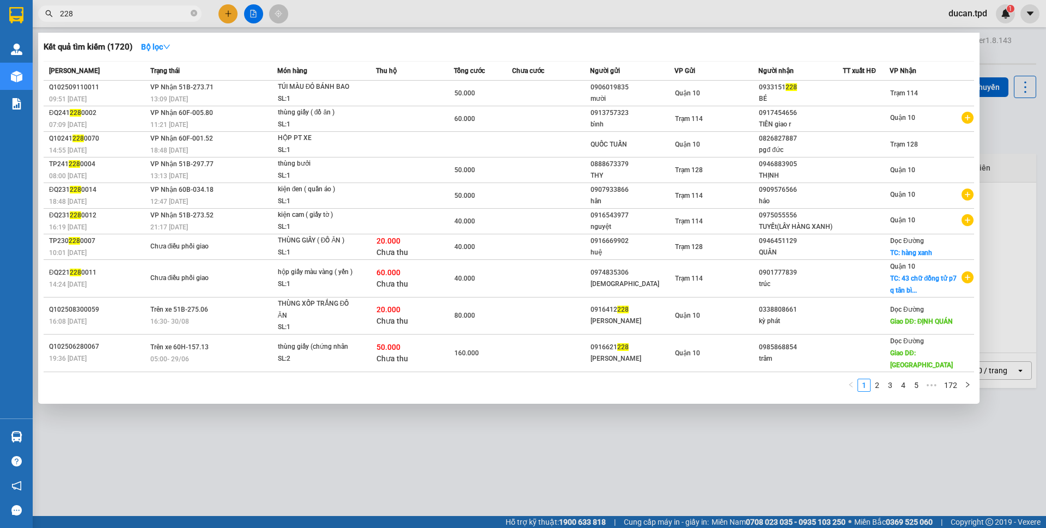
click at [155, 9] on input "228" at bounding box center [124, 14] width 129 height 12
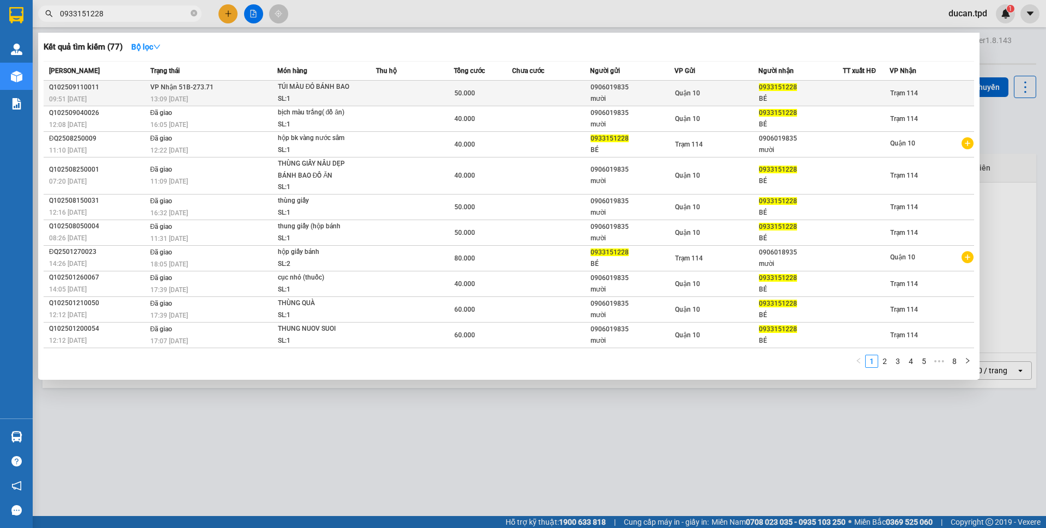
type input "0933151228"
click at [450, 90] on td at bounding box center [415, 94] width 78 height 26
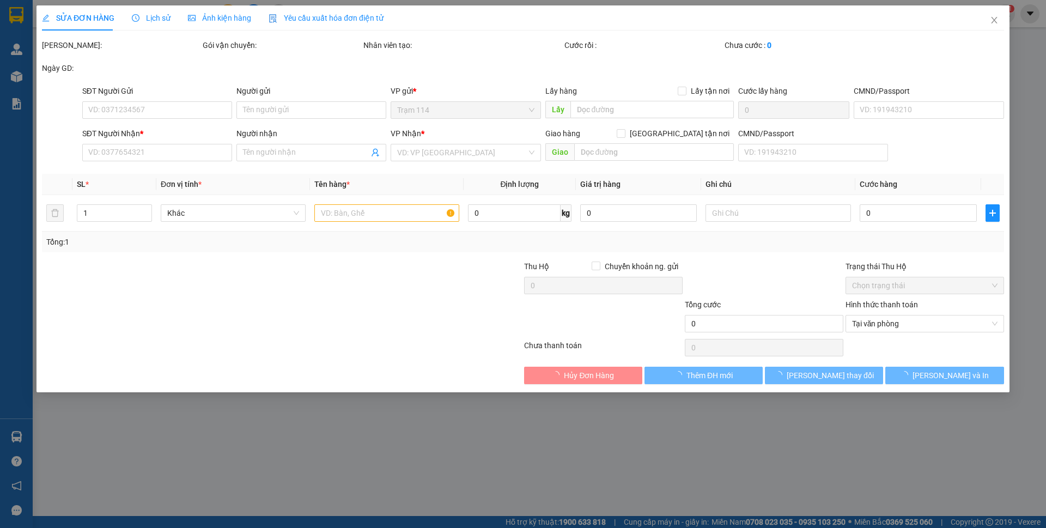
type input "0906019835"
type input "mười"
type input "079099017534"
type input "0933151228"
type input "BÉ"
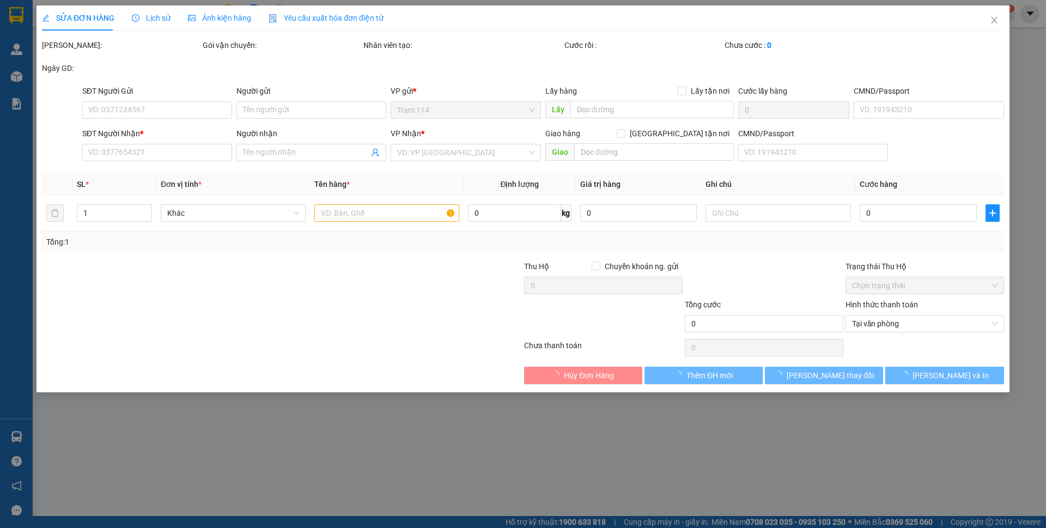
type input "50.000"
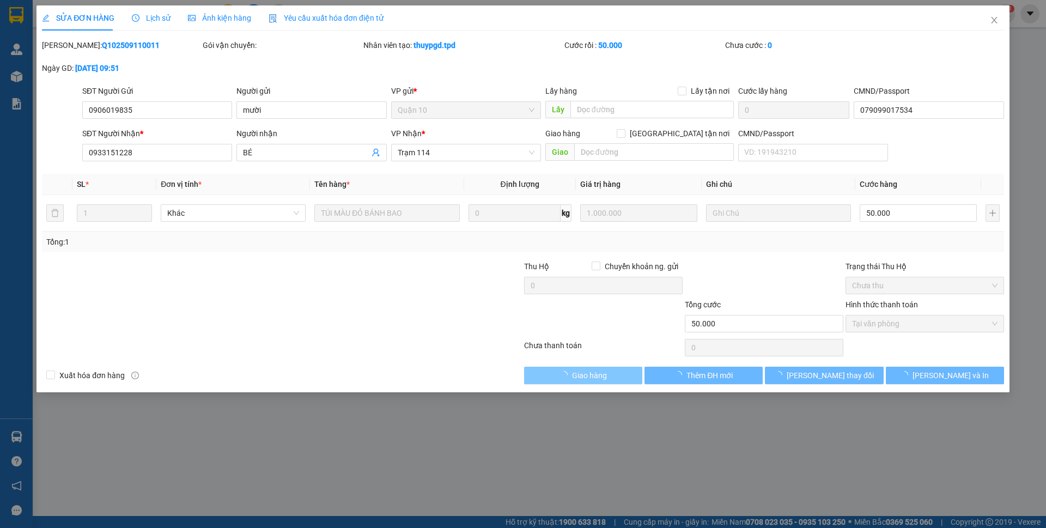
click at [585, 376] on span "Giao hàng" at bounding box center [589, 375] width 35 height 12
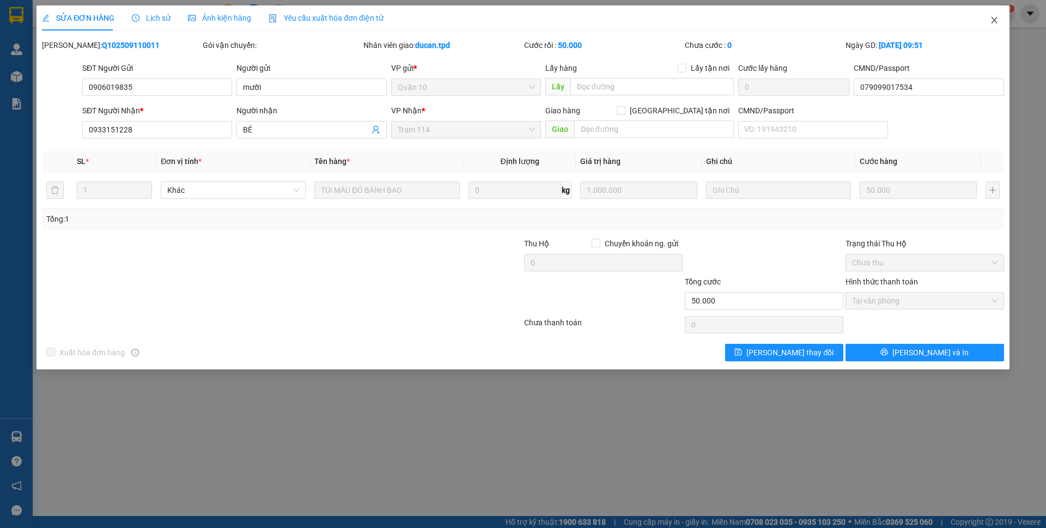
click at [990, 22] on icon "close" at bounding box center [994, 20] width 9 height 9
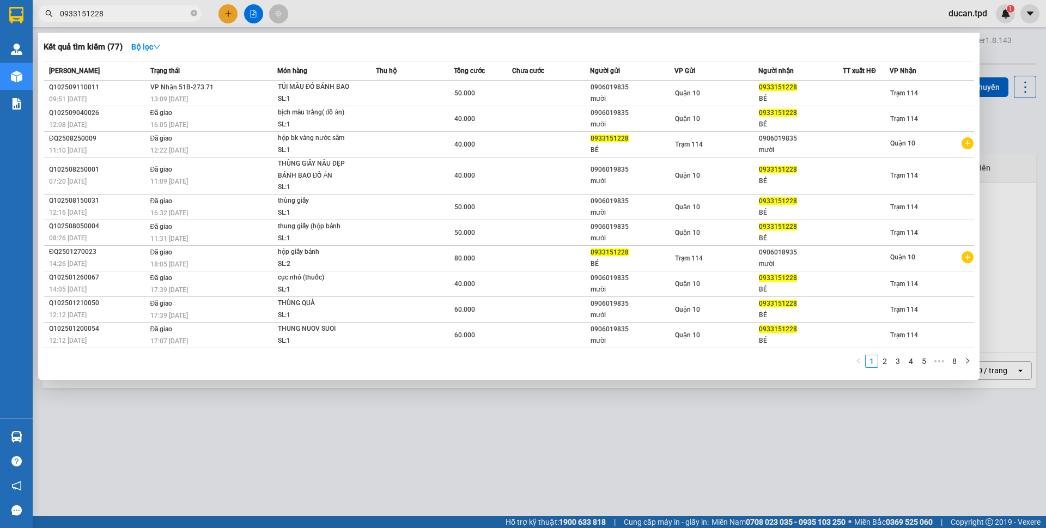
click at [118, 15] on input "0933151228" at bounding box center [124, 14] width 129 height 12
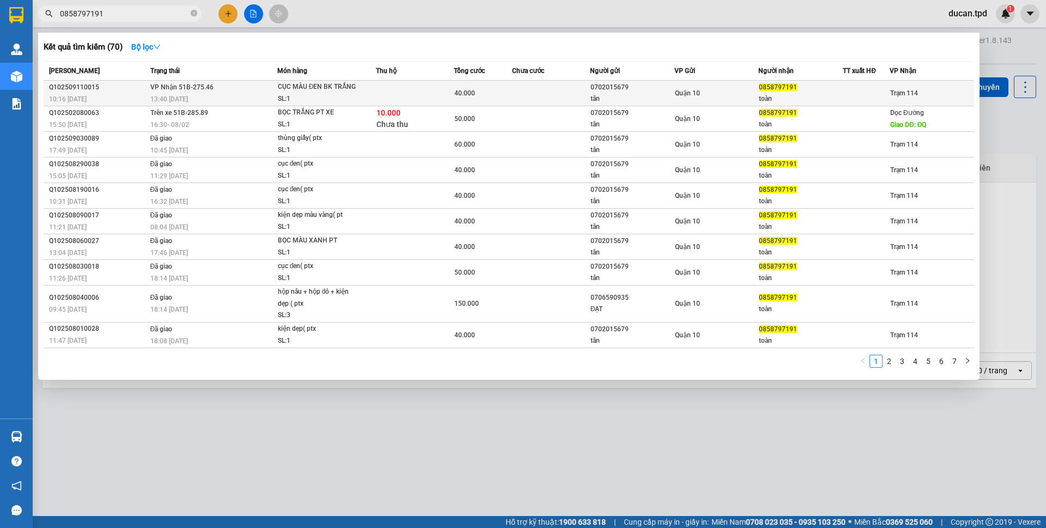
type input "0858797191"
click at [446, 100] on td at bounding box center [415, 94] width 78 height 26
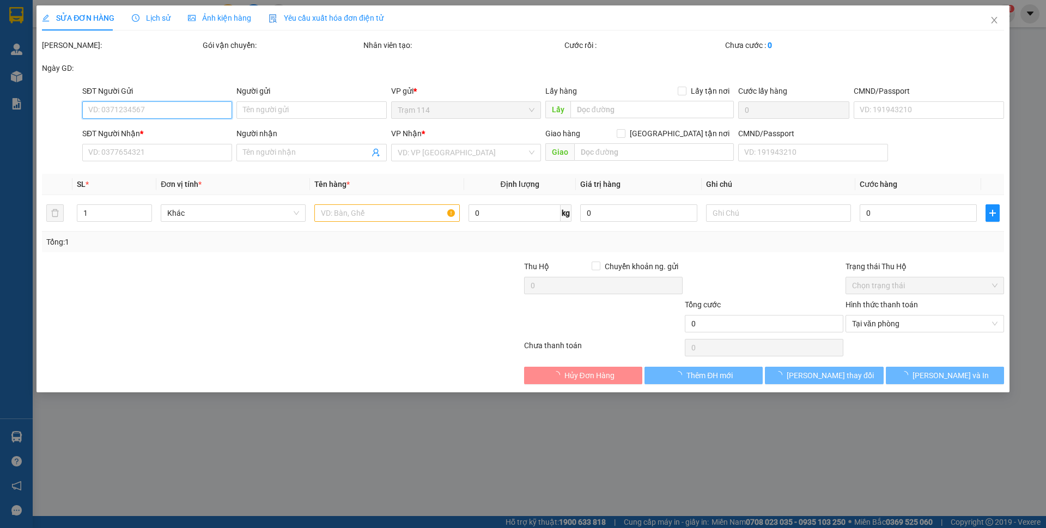
type input "0702015679"
type input "tân"
type input "038204026523"
type input "0858797191"
type input "toàn"
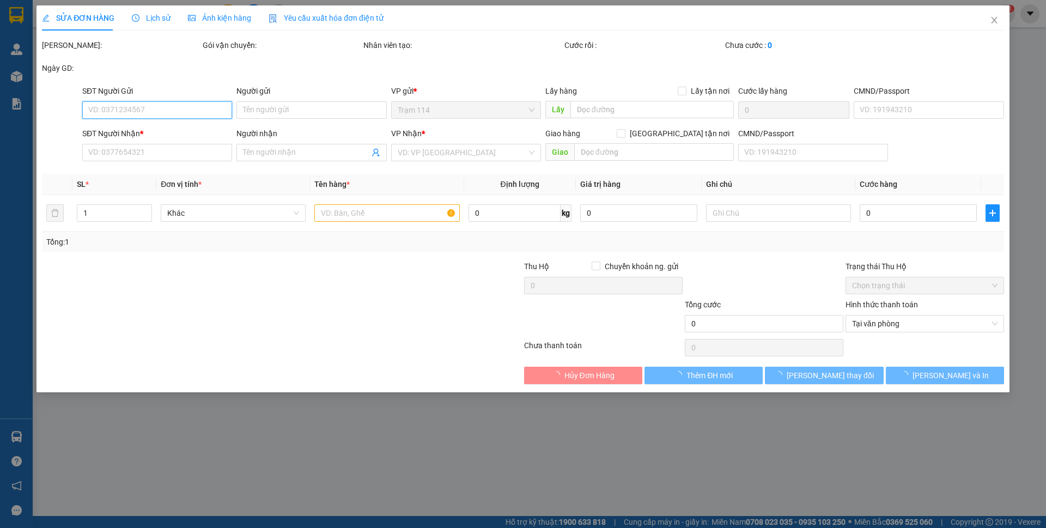
type input "40.000"
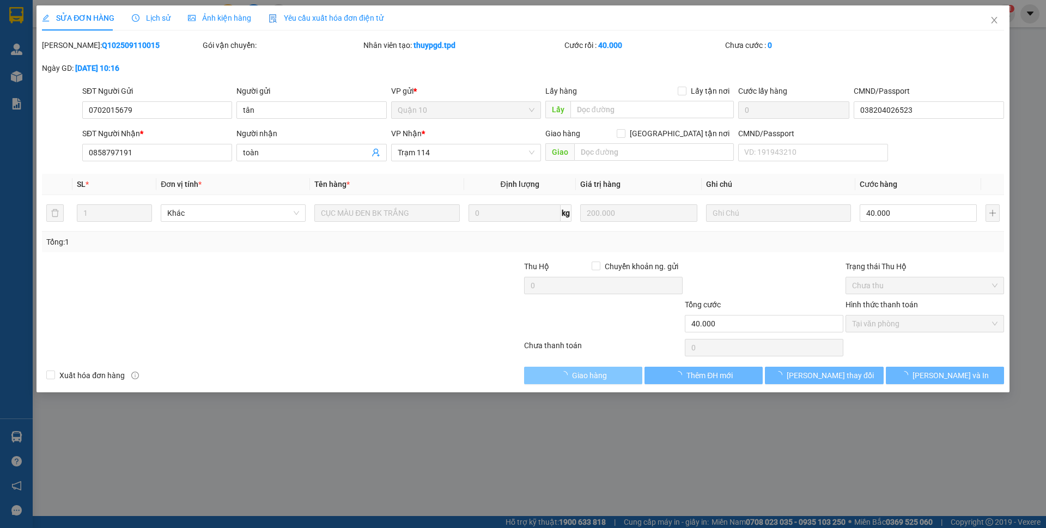
click at [581, 376] on span "Giao hàng" at bounding box center [589, 375] width 35 height 12
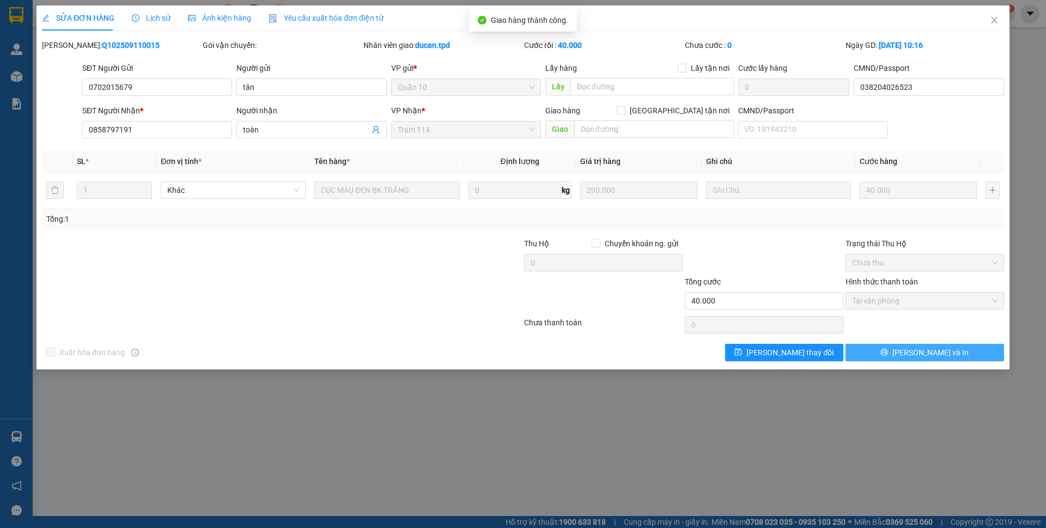
click at [953, 353] on button "[PERSON_NAME] và In" at bounding box center [924, 352] width 159 height 17
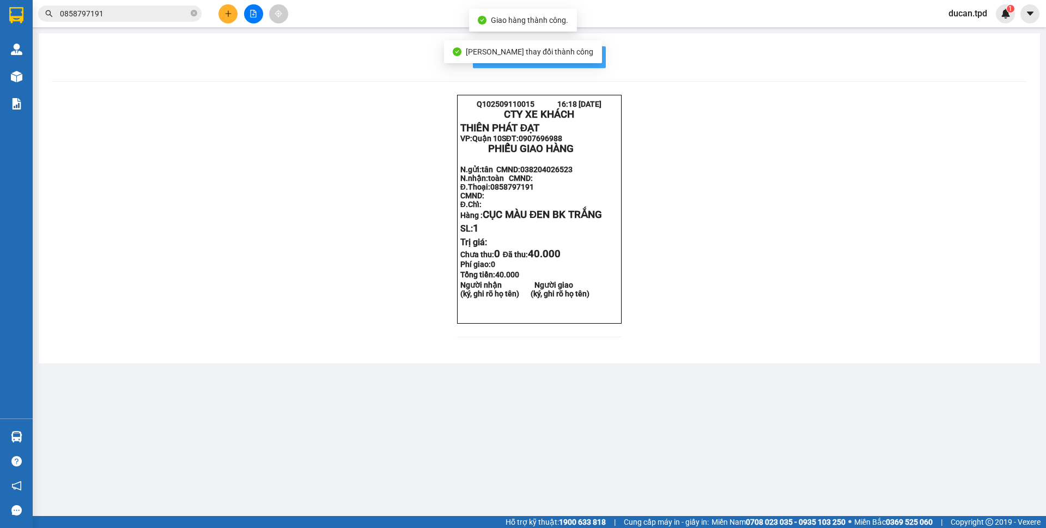
click at [588, 56] on span "In mẫu biên lai tự cấu hình" at bounding box center [546, 57] width 102 height 14
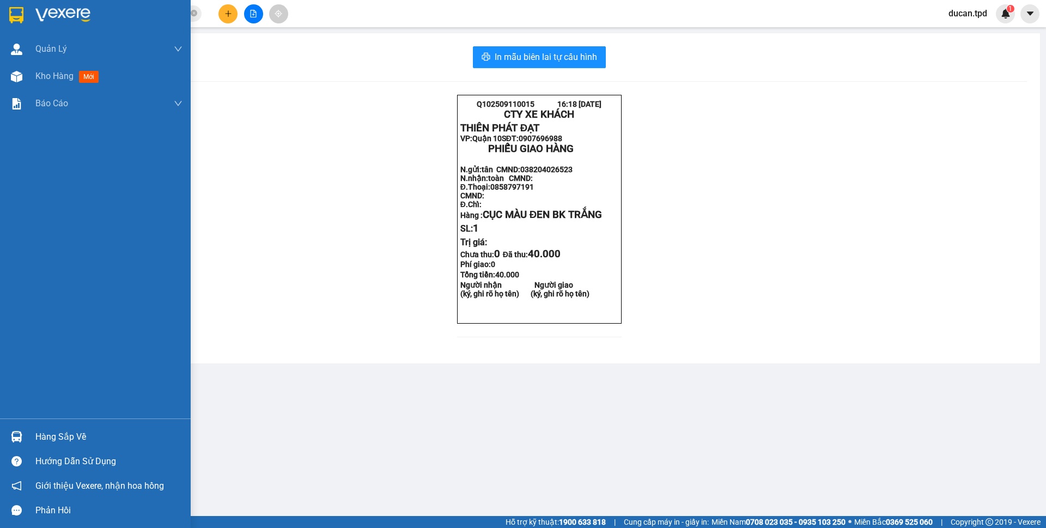
click at [88, 436] on div "Hàng sắp về" at bounding box center [108, 437] width 147 height 16
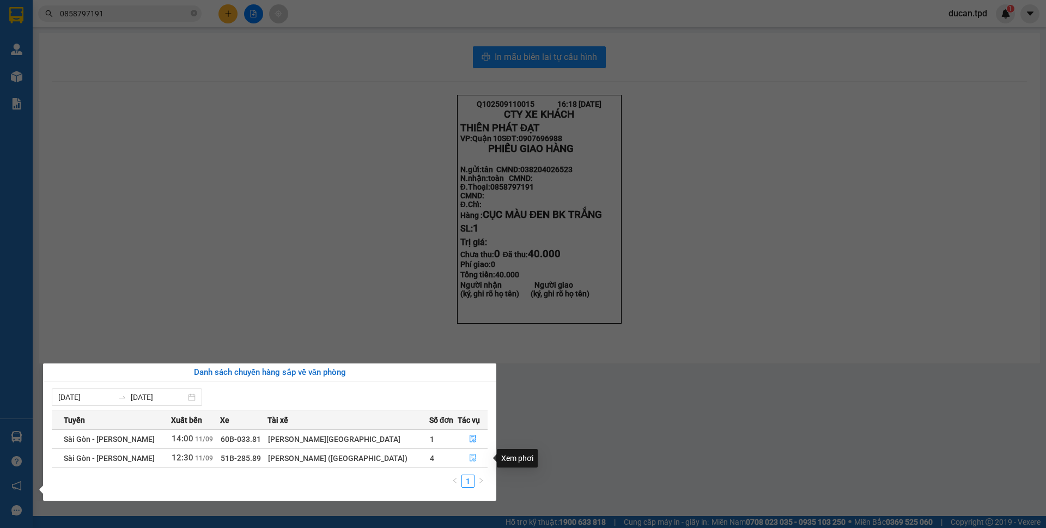
click at [472, 460] on icon "file-done" at bounding box center [473, 458] width 7 height 8
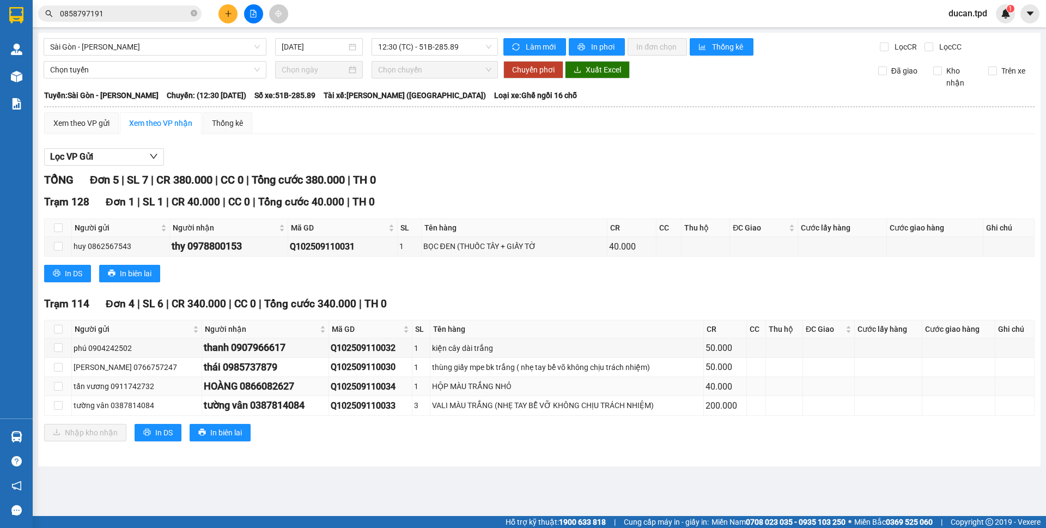
click at [53, 384] on td at bounding box center [58, 386] width 27 height 19
click at [58, 385] on input "checkbox" at bounding box center [58, 386] width 9 height 9
checkbox input "true"
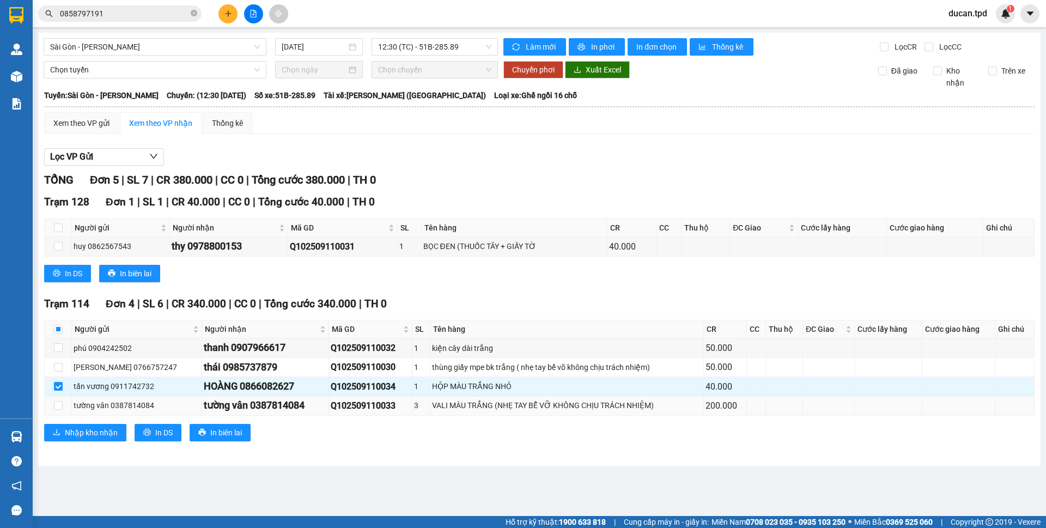
click at [266, 410] on div "tường vân 0387814084" at bounding box center [265, 405] width 123 height 15
copy div "0387814084"
click at [117, 19] on input "0858797191" at bounding box center [124, 14] width 129 height 12
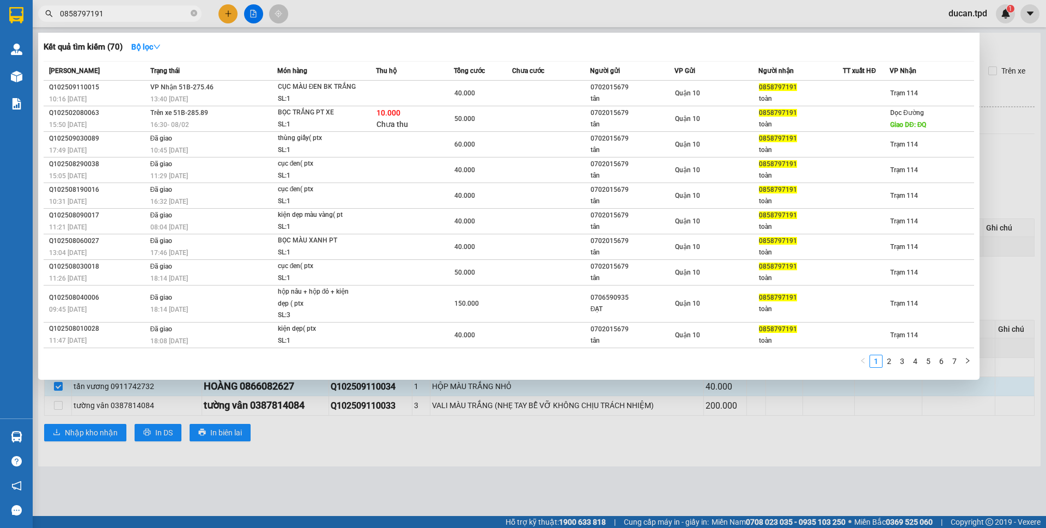
click at [117, 19] on input "0858797191" at bounding box center [124, 14] width 129 height 12
paste input "387814084"
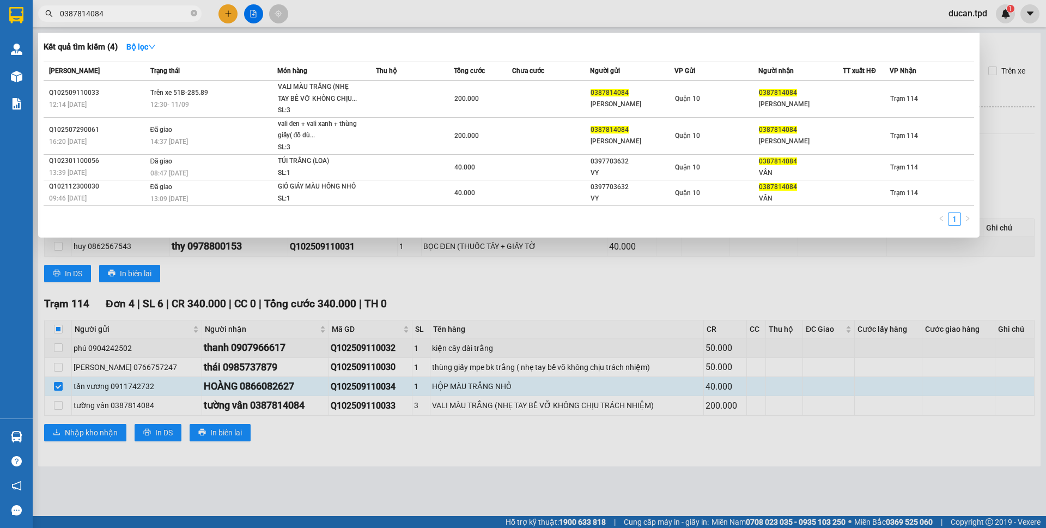
type input "0387814084"
click at [57, 406] on div at bounding box center [523, 264] width 1046 height 528
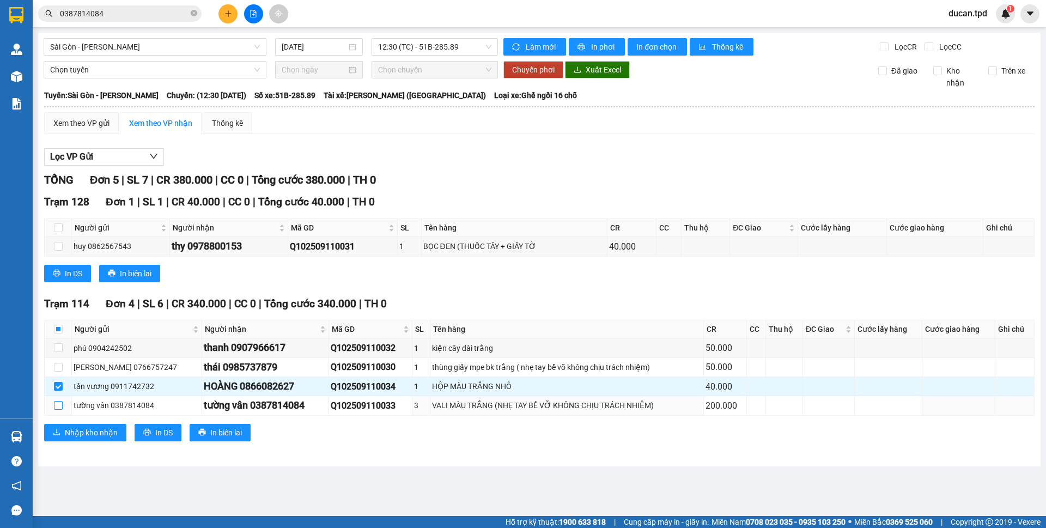
click at [57, 406] on input "checkbox" at bounding box center [58, 405] width 9 height 9
checkbox input "true"
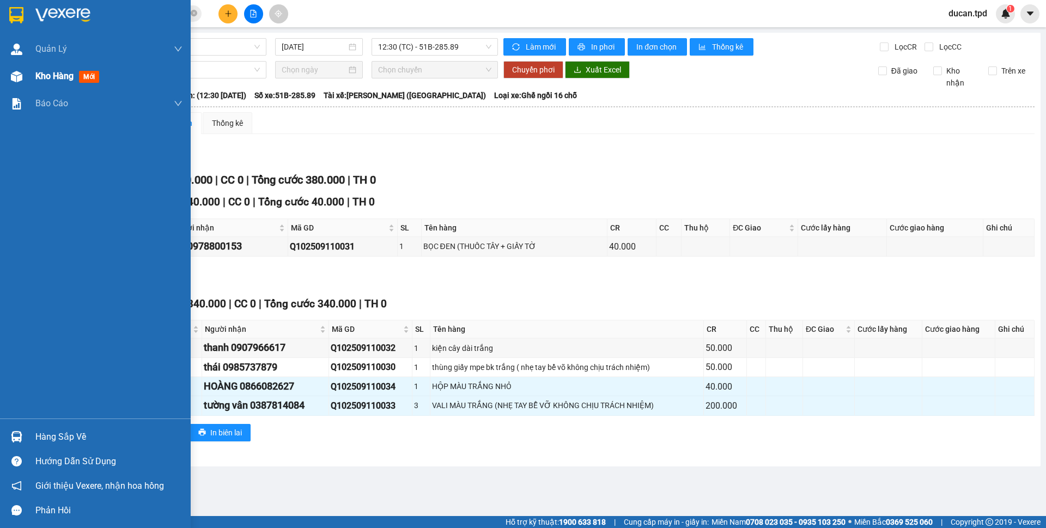
click at [26, 87] on div "Kho hàng mới" at bounding box center [95, 76] width 191 height 27
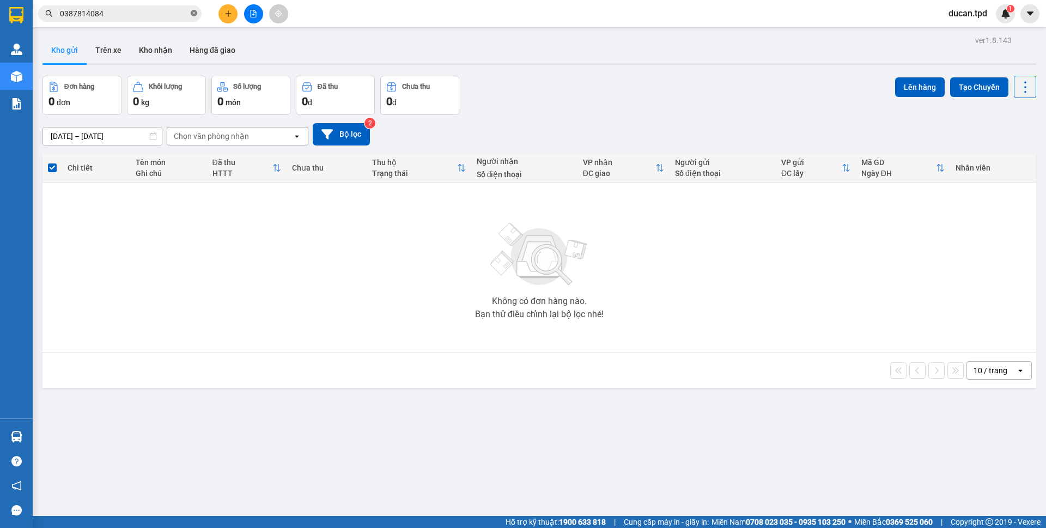
click at [194, 14] on icon "close-circle" at bounding box center [194, 13] width 7 height 7
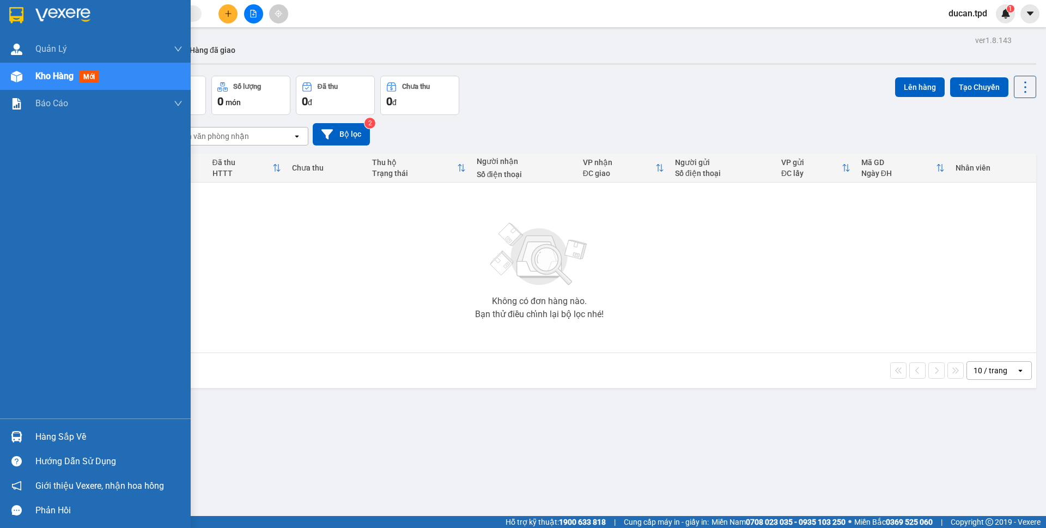
click at [19, 427] on div "Hàng sắp về" at bounding box center [95, 436] width 191 height 25
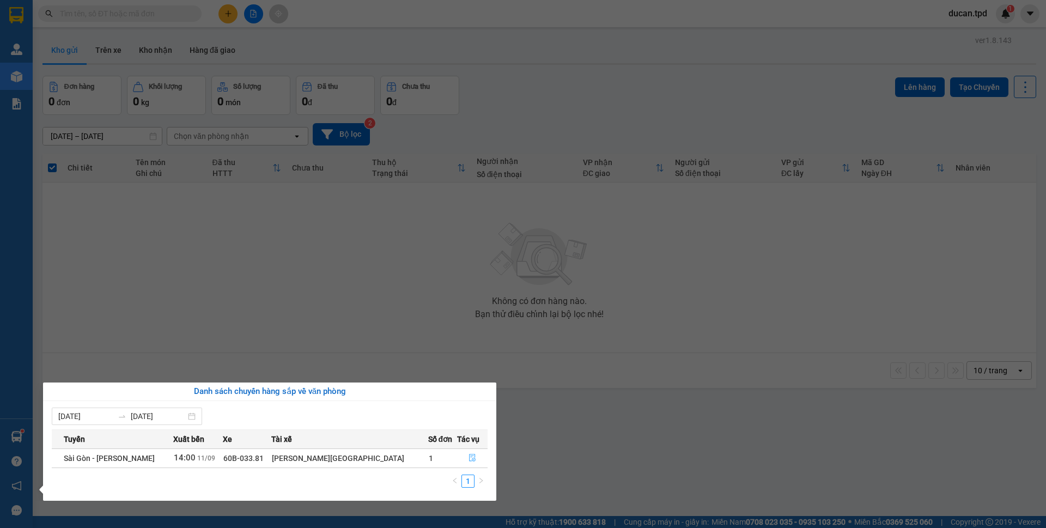
click at [466, 452] on button "button" at bounding box center [472, 457] width 29 height 17
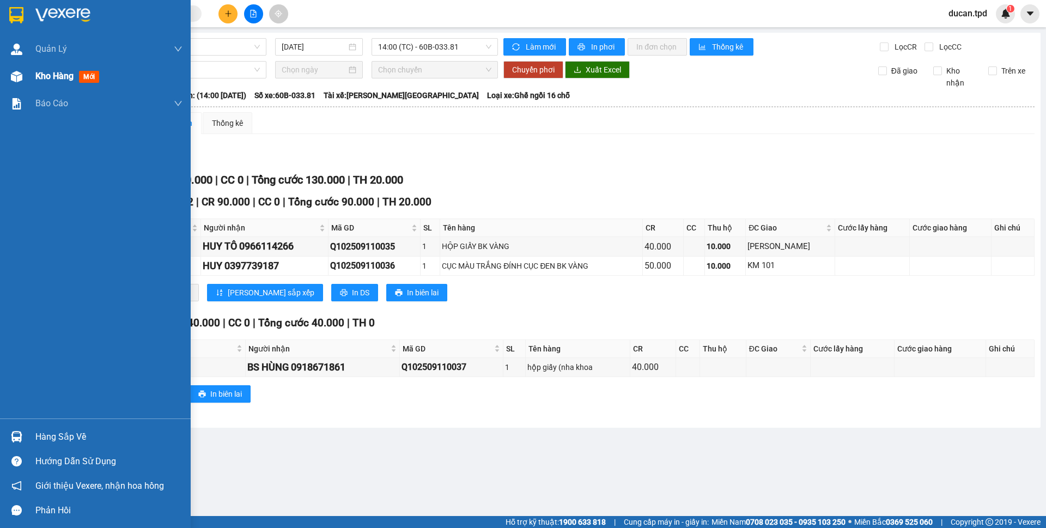
click at [17, 85] on div at bounding box center [16, 76] width 19 height 19
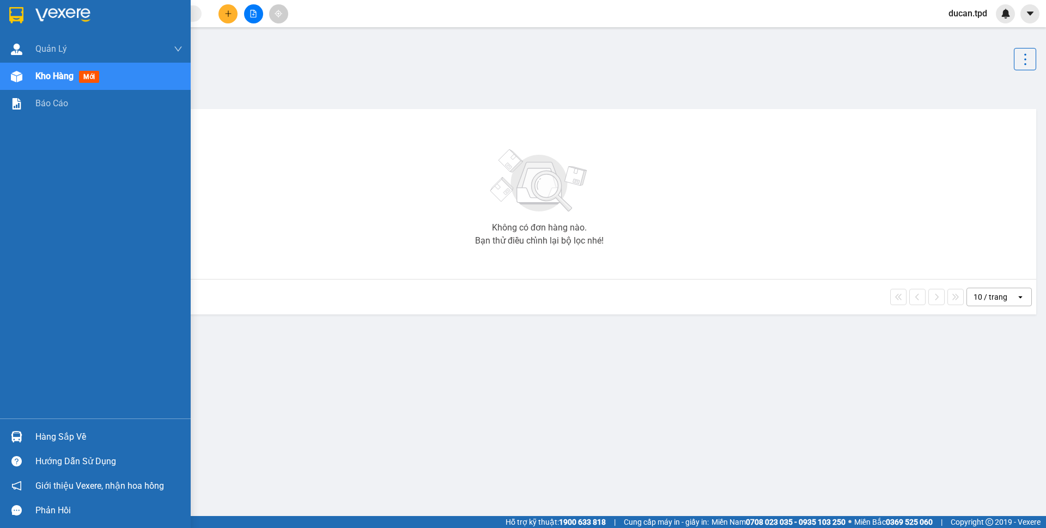
click at [22, 442] on div at bounding box center [16, 436] width 19 height 19
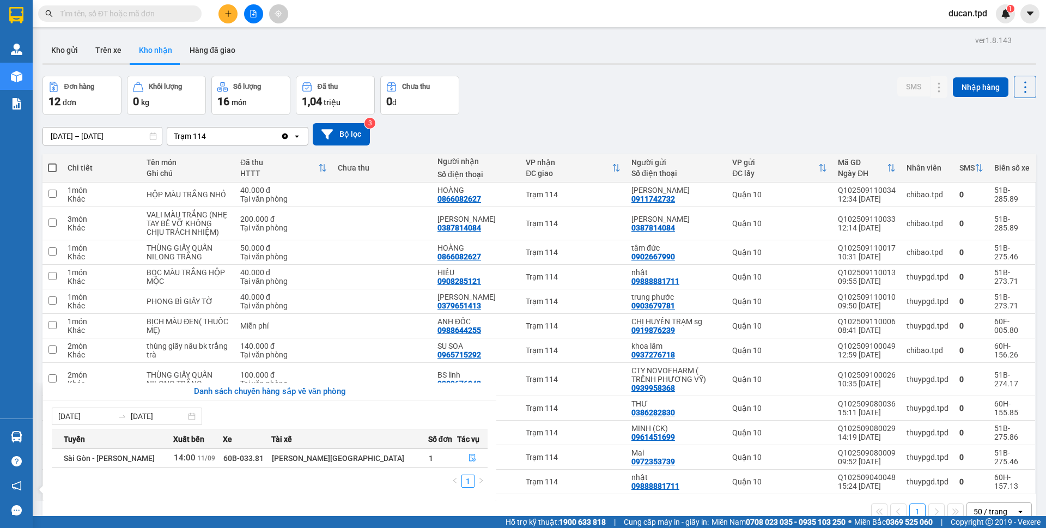
click at [547, 100] on section "Kết quả tìm kiếm ( 0 ) Bộ lọc No Data ducan.tpd 1 Quản Lý Quản lý khách hàng Qu…" at bounding box center [523, 264] width 1046 height 528
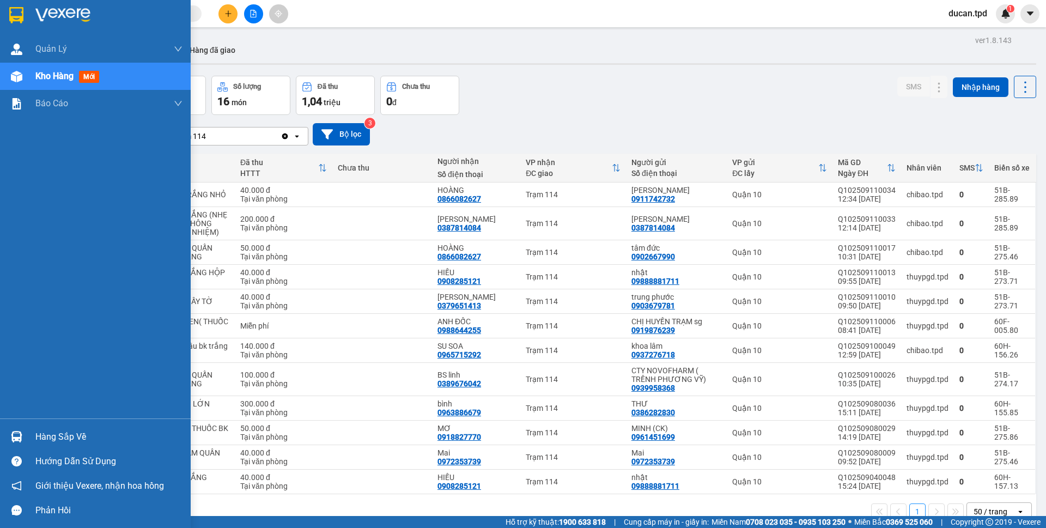
click at [33, 437] on div "Hàng sắp về" at bounding box center [95, 436] width 191 height 25
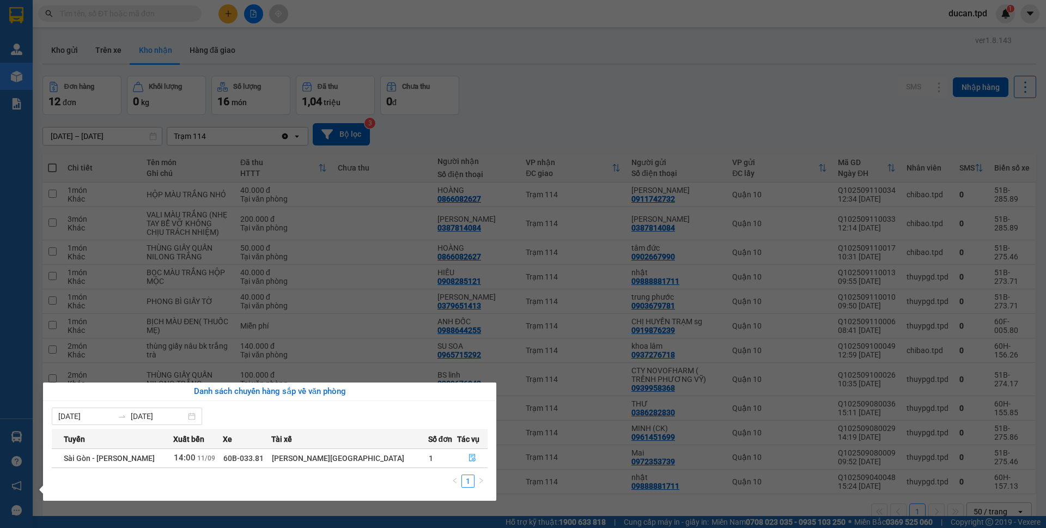
click at [490, 76] on section "Kết quả tìm kiếm ( 0 ) Bộ lọc No Data ducan.tpd 1 Quản Lý Quản lý khách hàng Qu…" at bounding box center [523, 264] width 1046 height 528
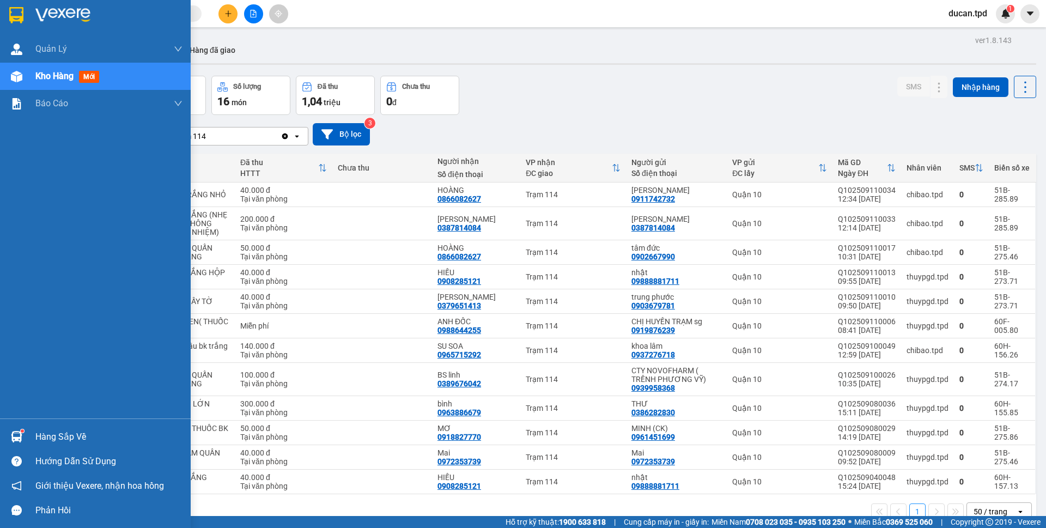
click at [24, 439] on div at bounding box center [16, 436] width 19 height 19
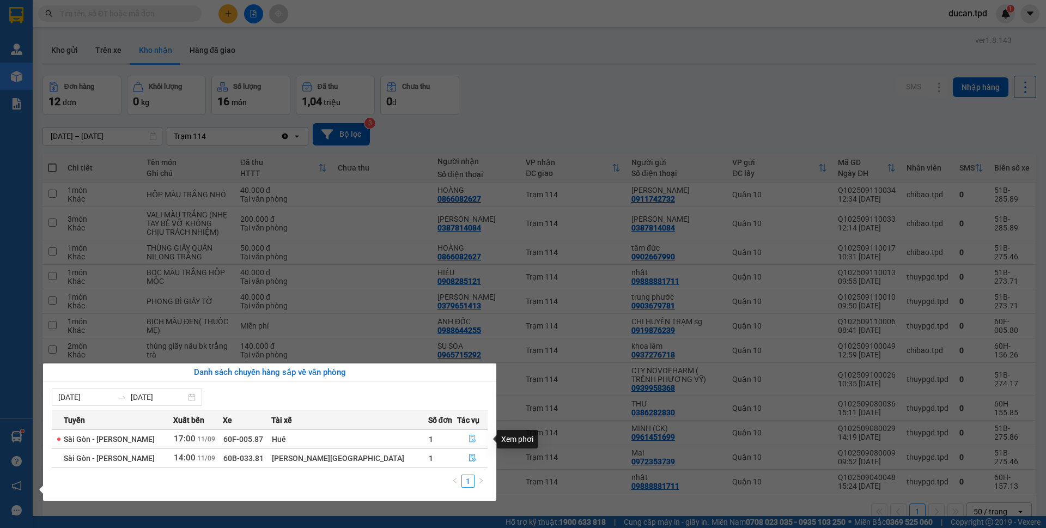
click at [468, 436] on icon "file-done" at bounding box center [472, 439] width 8 height 8
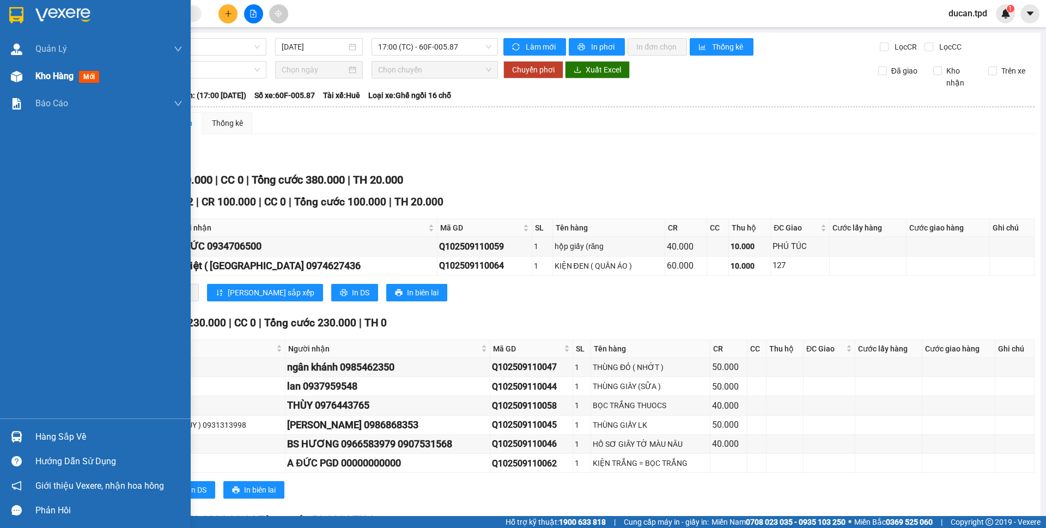
click at [35, 83] on div "Kho hàng mới" at bounding box center [95, 76] width 191 height 27
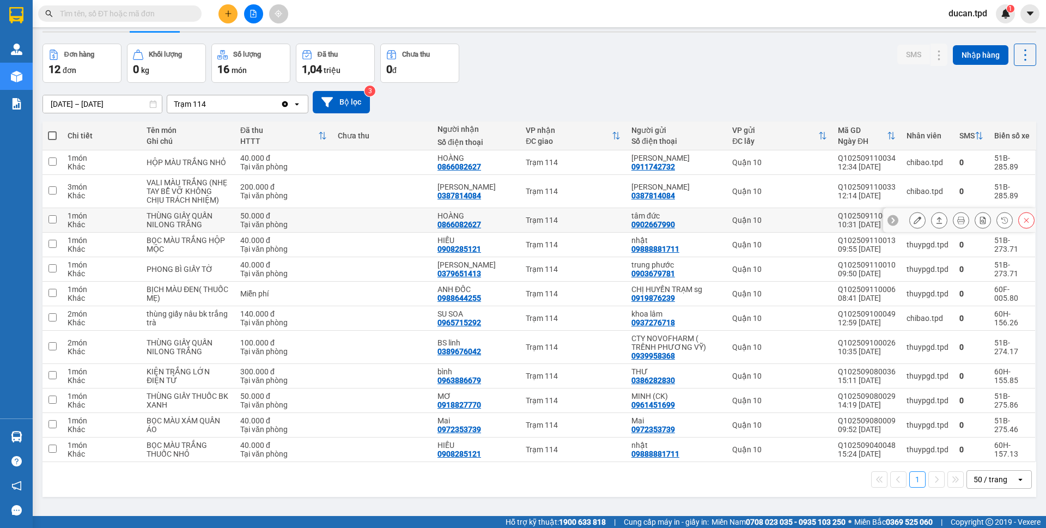
scroll to position [50, 0]
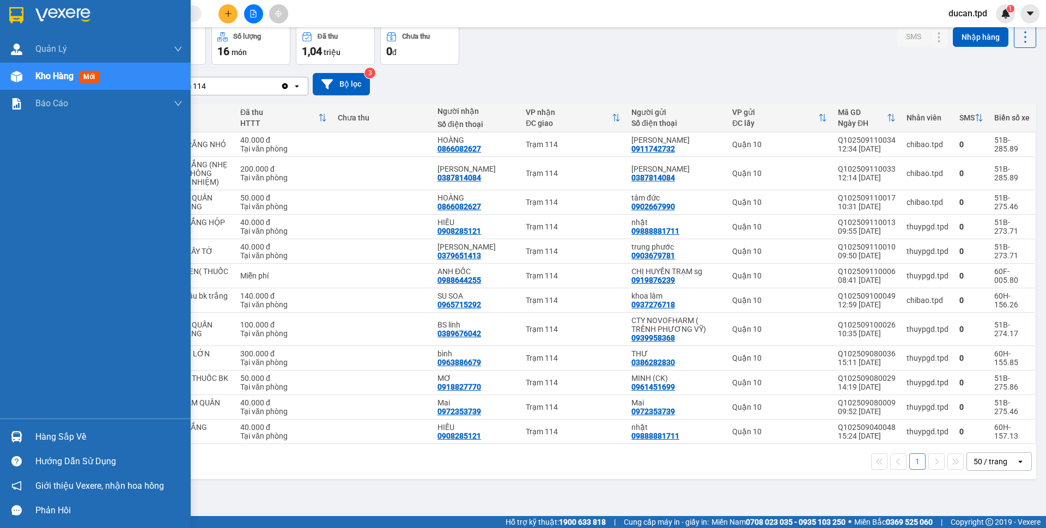
click at [29, 442] on div "Hàng sắp về" at bounding box center [95, 436] width 191 height 25
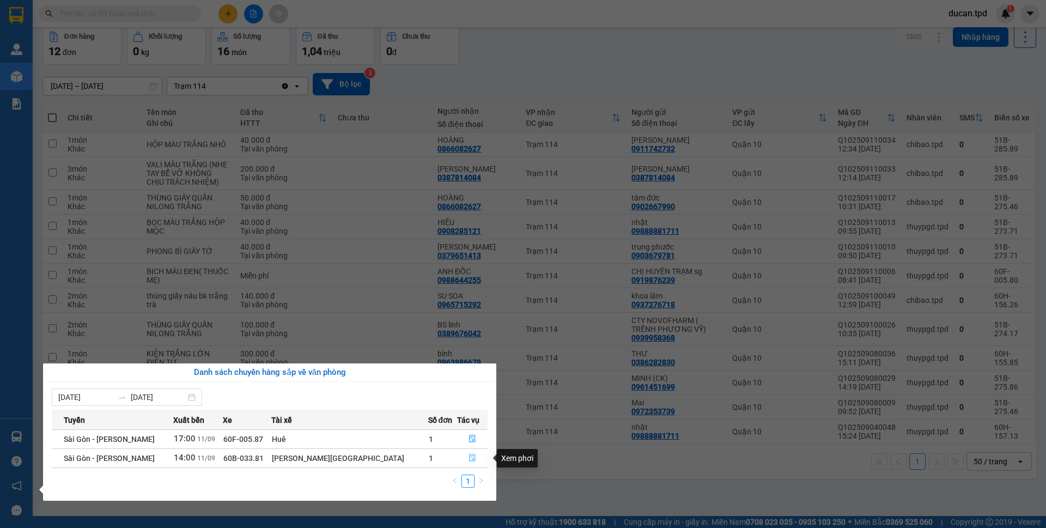
click at [468, 460] on icon "file-done" at bounding box center [472, 458] width 8 height 8
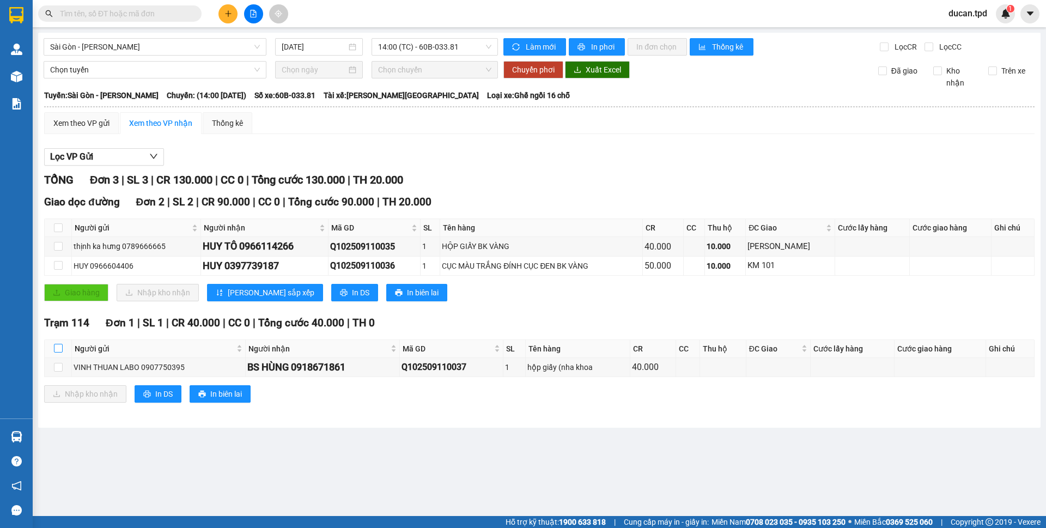
click at [56, 348] on input "checkbox" at bounding box center [58, 348] width 9 height 9
checkbox input "true"
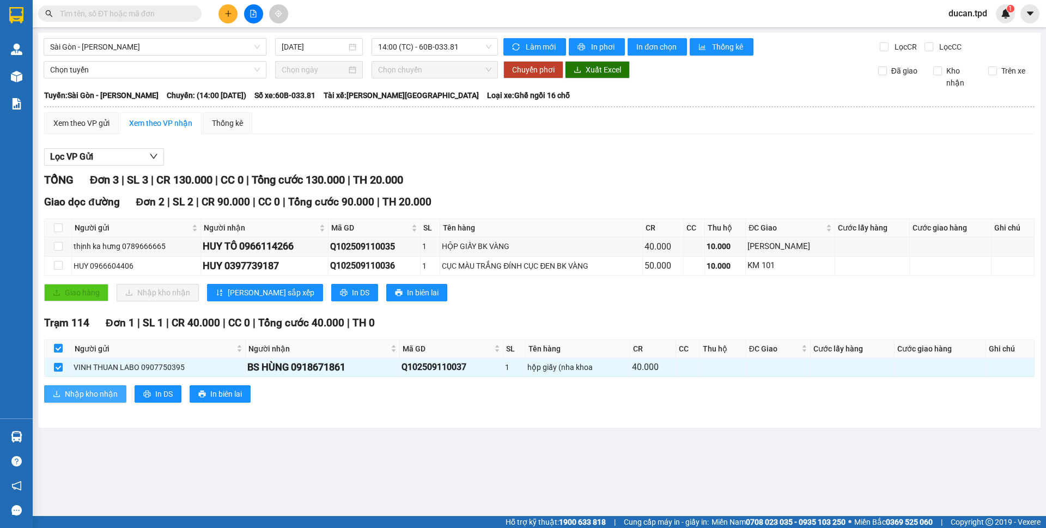
click at [69, 392] on span "Nhập kho nhận" at bounding box center [91, 394] width 53 height 12
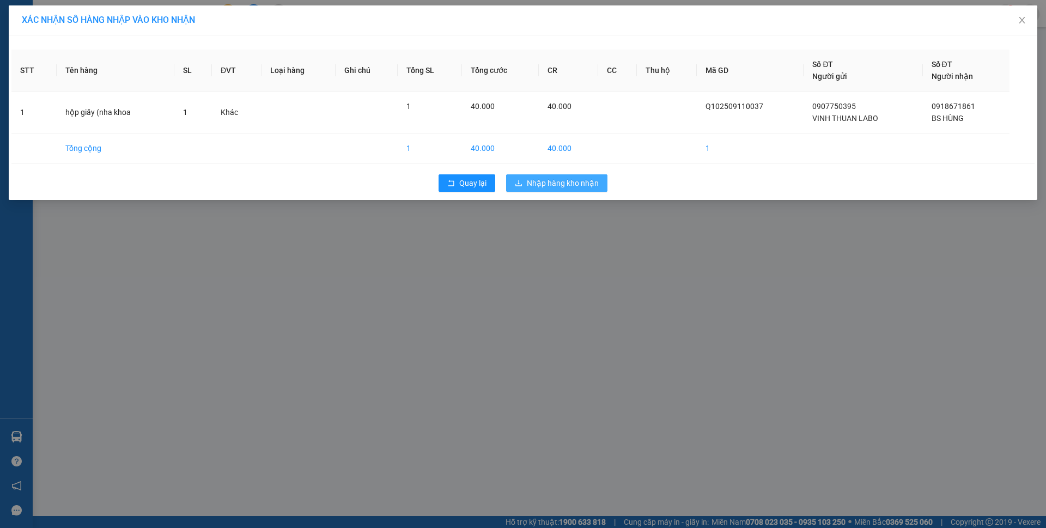
click at [573, 180] on span "Nhập hàng kho nhận" at bounding box center [563, 183] width 72 height 12
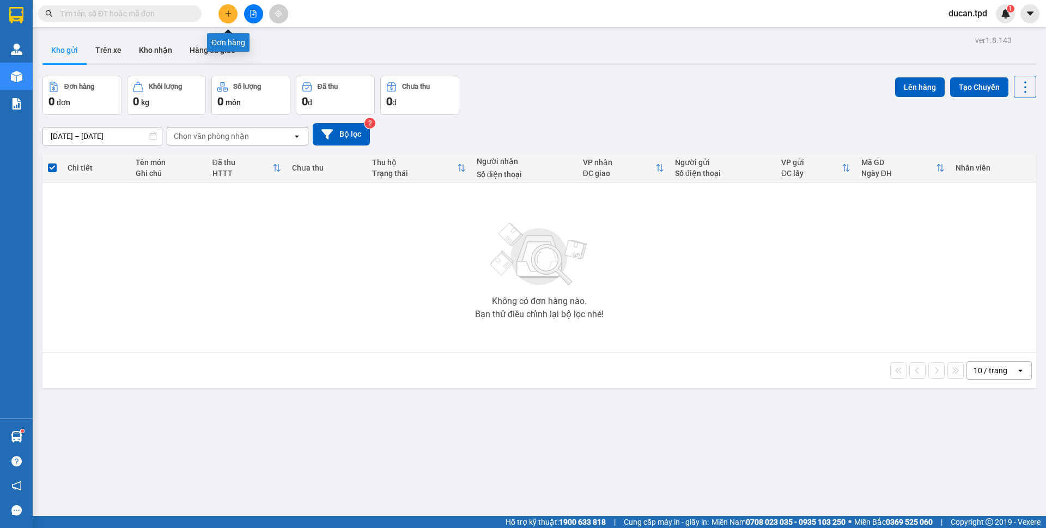
click at [245, 13] on button at bounding box center [253, 13] width 19 height 19
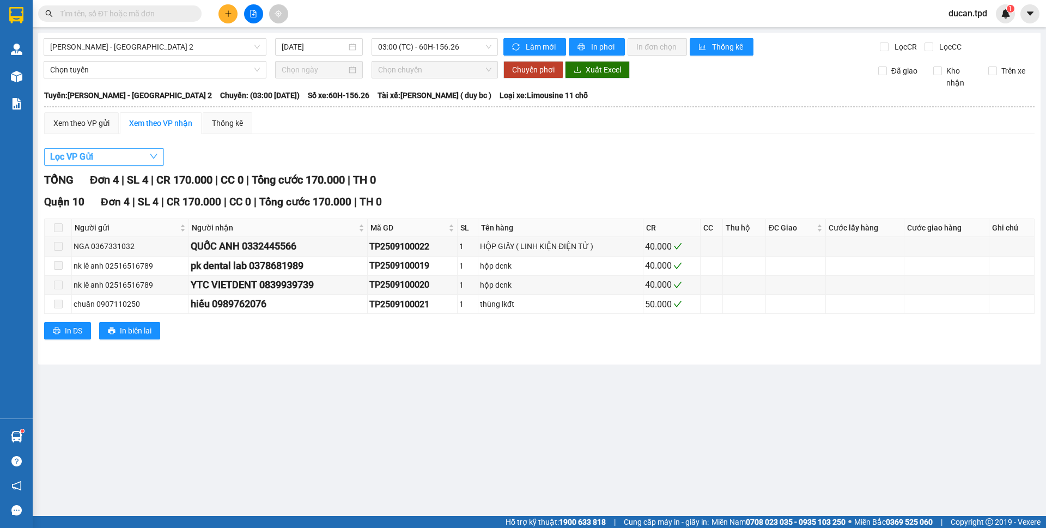
click at [130, 161] on button "Lọc VP Gửi" at bounding box center [104, 156] width 120 height 17
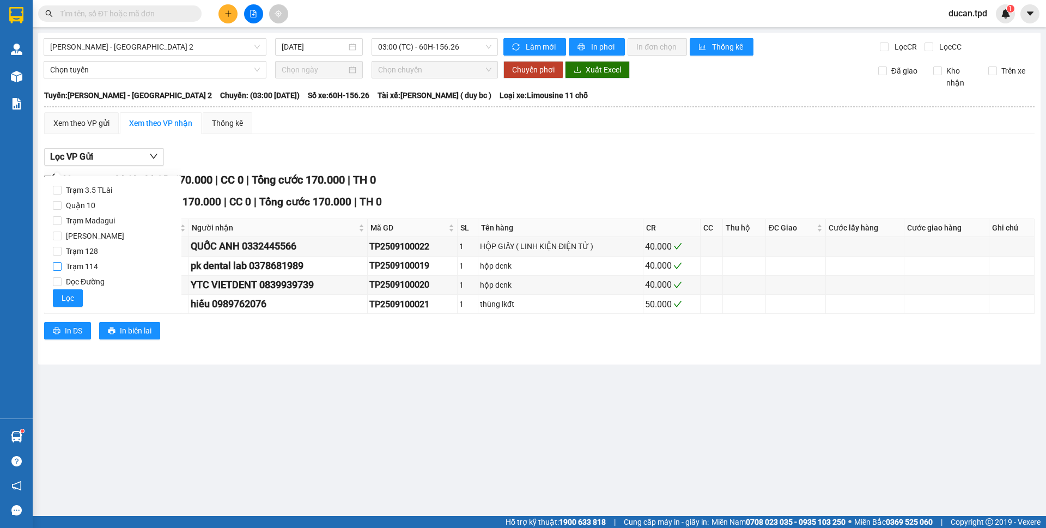
click at [106, 266] on label "Trạm 114" at bounding box center [113, 266] width 120 height 15
click at [62, 266] on input "Trạm 114" at bounding box center [57, 266] width 9 height 9
checkbox input "true"
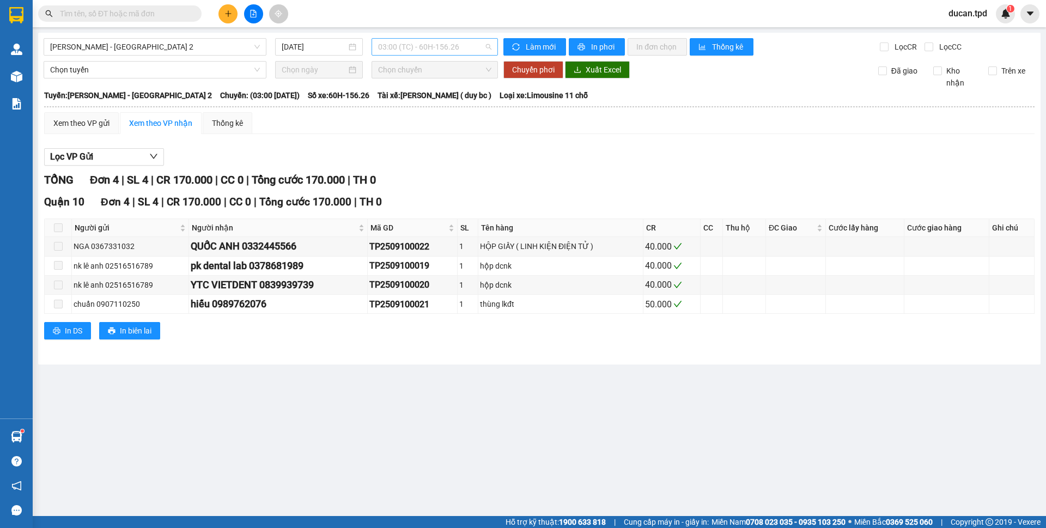
click at [433, 47] on span "03:00 (TC) - 60H-156.26" at bounding box center [434, 47] width 113 height 16
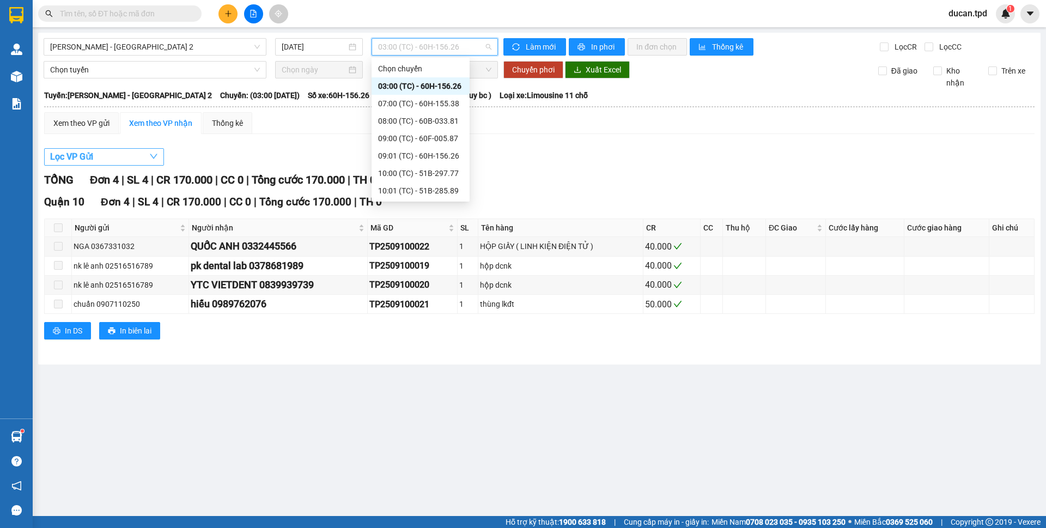
click at [125, 159] on button "Lọc VP Gửi" at bounding box center [104, 156] width 120 height 17
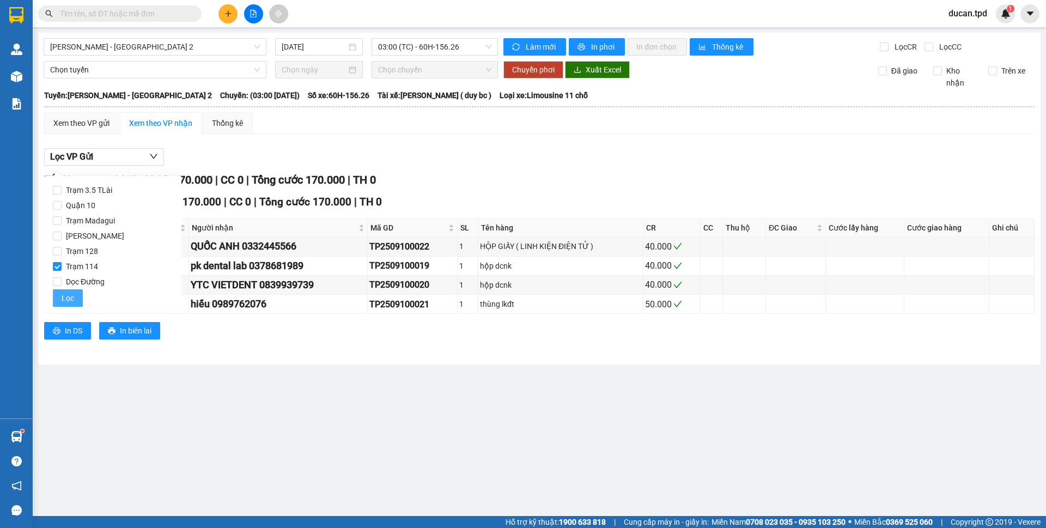
click at [70, 291] on button "Lọc" at bounding box center [68, 297] width 30 height 17
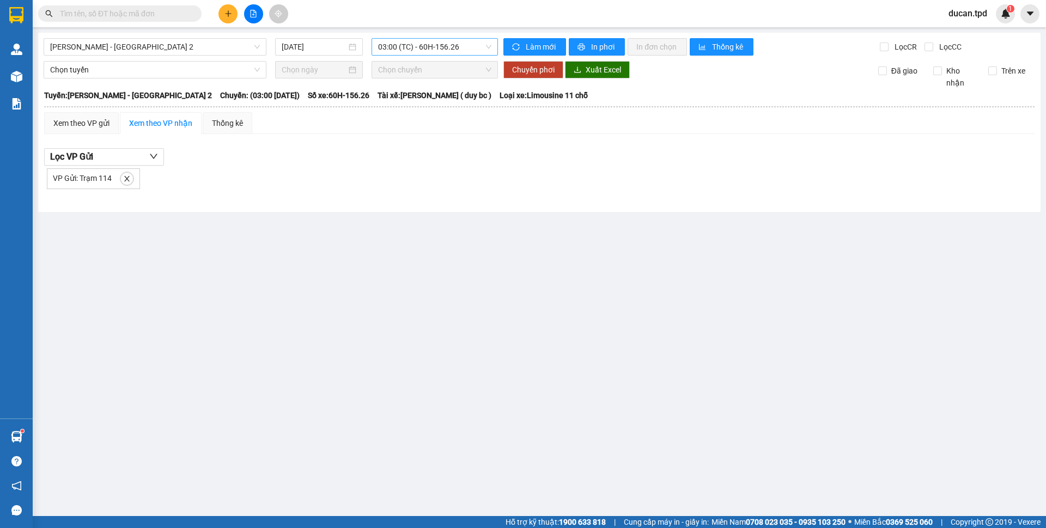
click at [423, 50] on span "03:00 (TC) - 60H-156.26" at bounding box center [434, 47] width 113 height 16
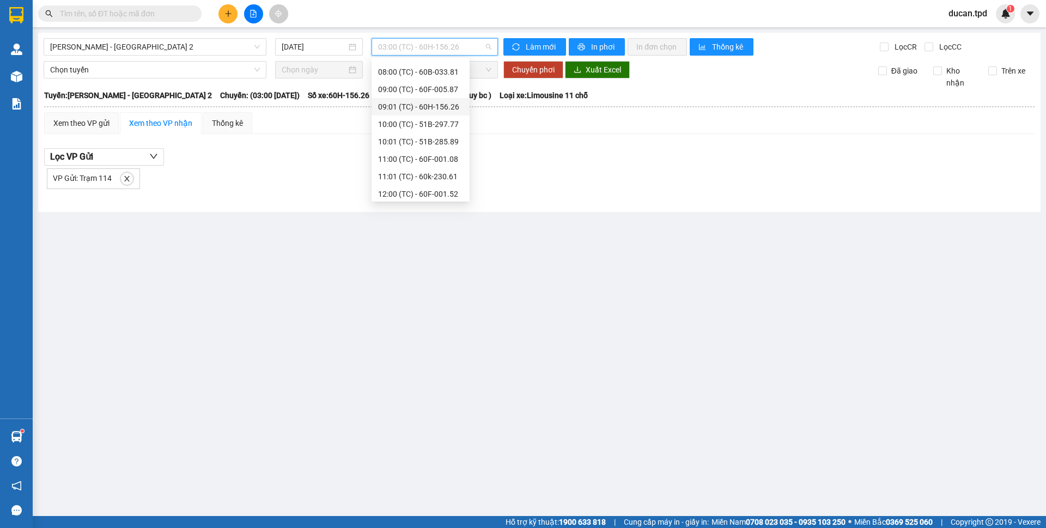
scroll to position [105, 0]
click at [421, 157] on div "14:00 (TC) - 51B-274.04" at bounding box center [420, 156] width 85 height 12
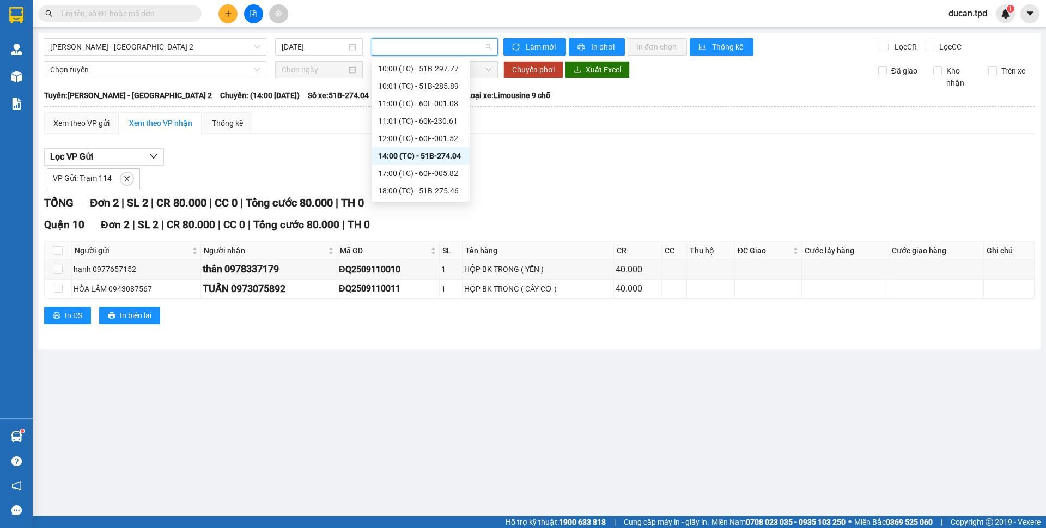
click at [271, 170] on div "VP Gửi: Trạm 114" at bounding box center [539, 177] width 990 height 23
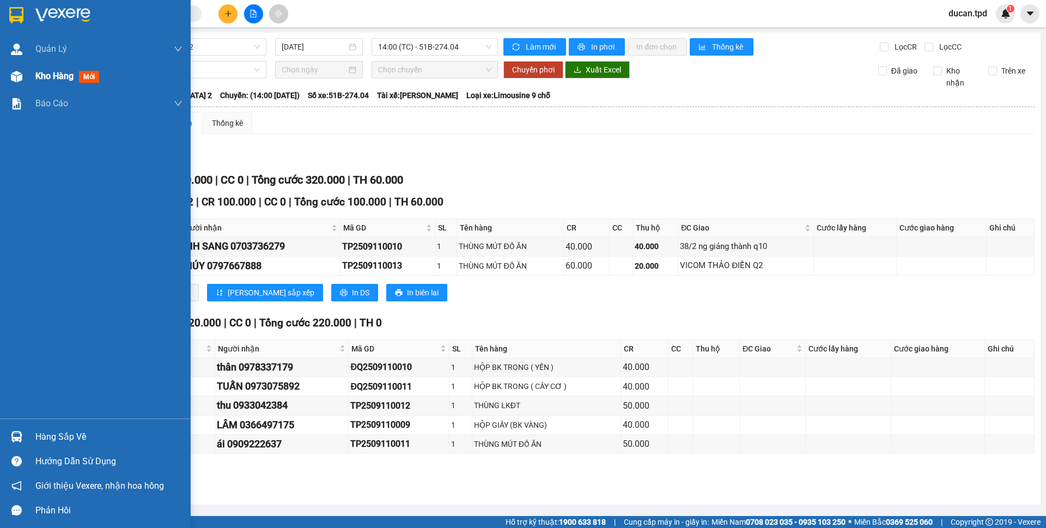
click at [52, 78] on span "Kho hàng" at bounding box center [54, 76] width 38 height 10
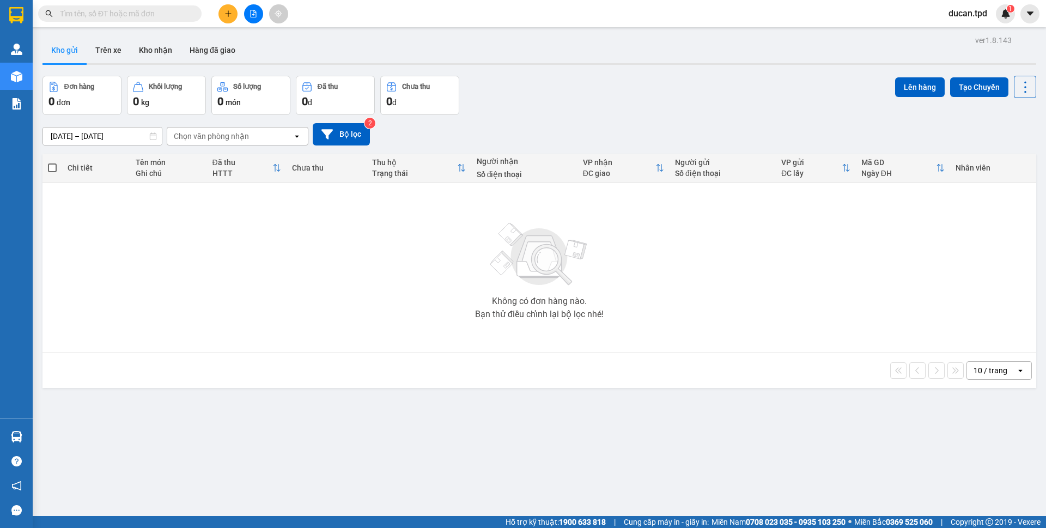
click at [160, 17] on input "text" at bounding box center [124, 14] width 129 height 12
click at [150, 20] on span at bounding box center [119, 13] width 163 height 16
click at [153, 10] on input "text" at bounding box center [124, 14] width 129 height 12
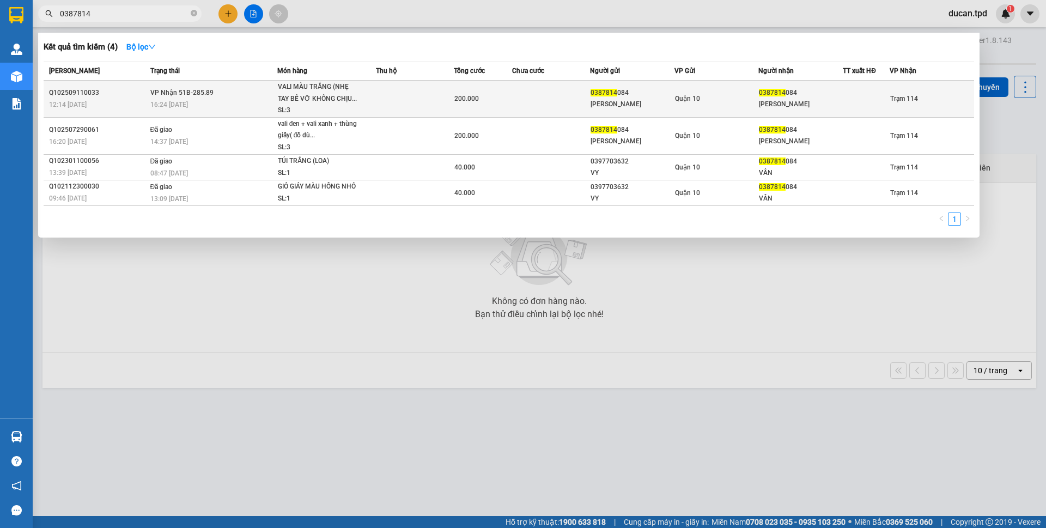
type input "0387814"
click at [483, 107] on td "200.000" at bounding box center [483, 99] width 58 height 37
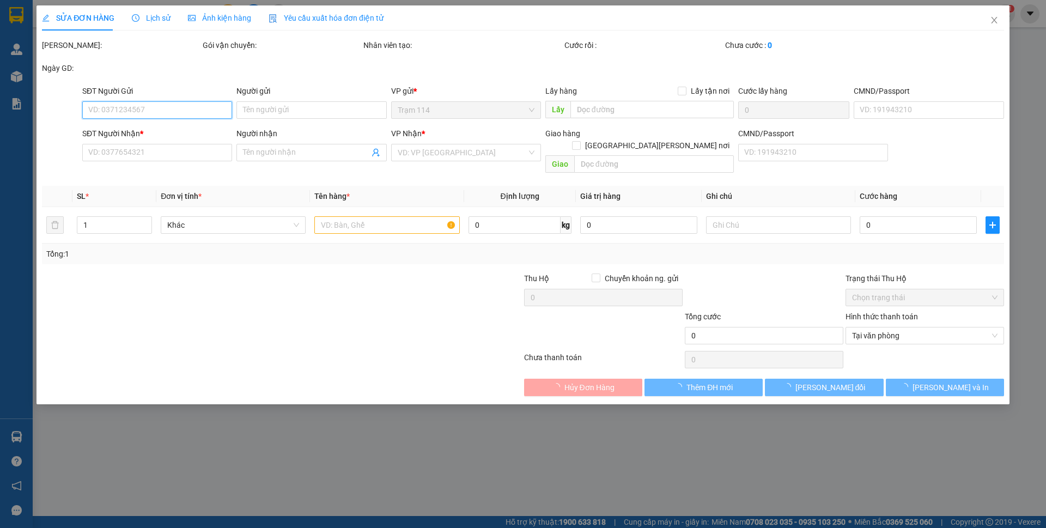
type input "0387814084"
type input "[PERSON_NAME]"
type input "0387814084"
type input "[PERSON_NAME]"
type input "200.000"
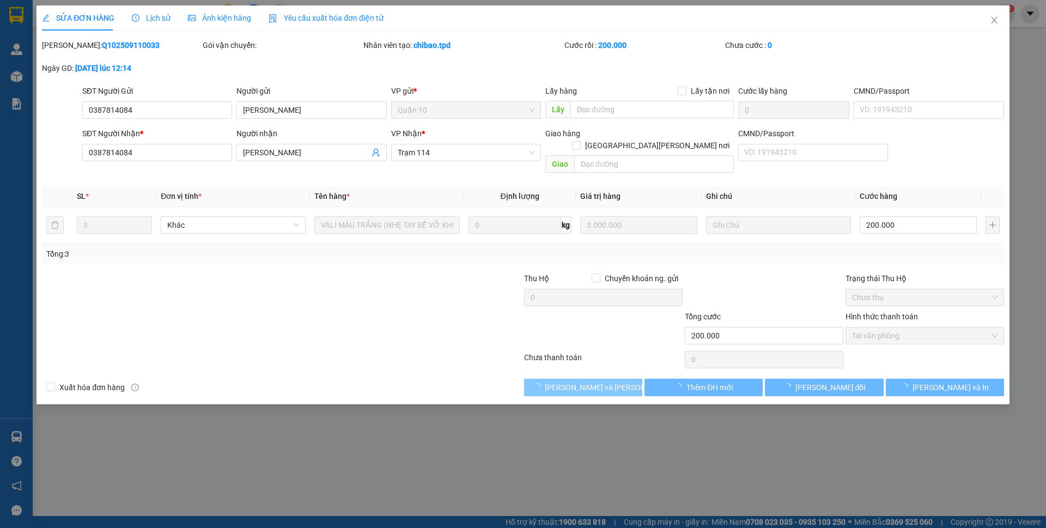
click at [589, 381] on span "[PERSON_NAME] và [PERSON_NAME] hàng" at bounding box center [618, 387] width 147 height 12
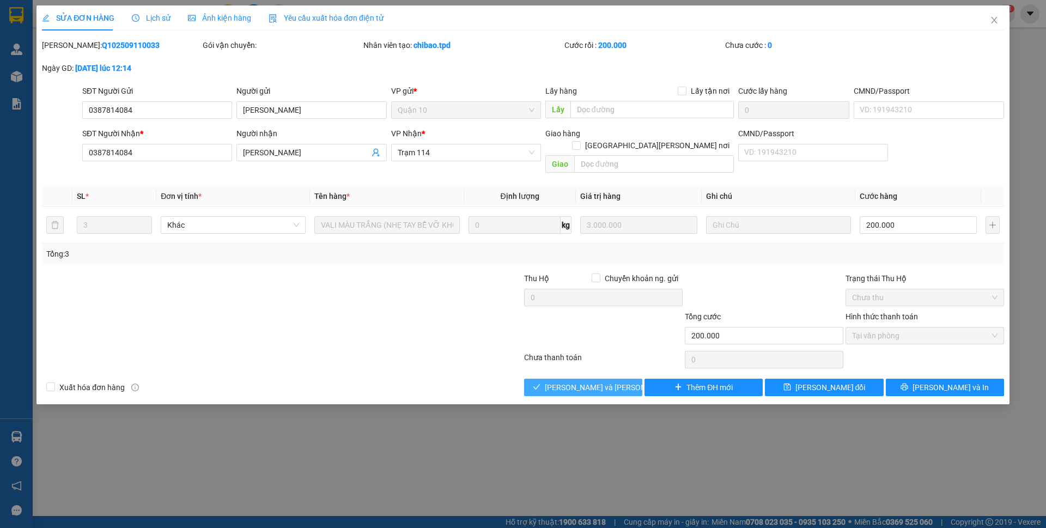
click at [589, 381] on span "[PERSON_NAME] và [PERSON_NAME] hàng" at bounding box center [618, 387] width 147 height 12
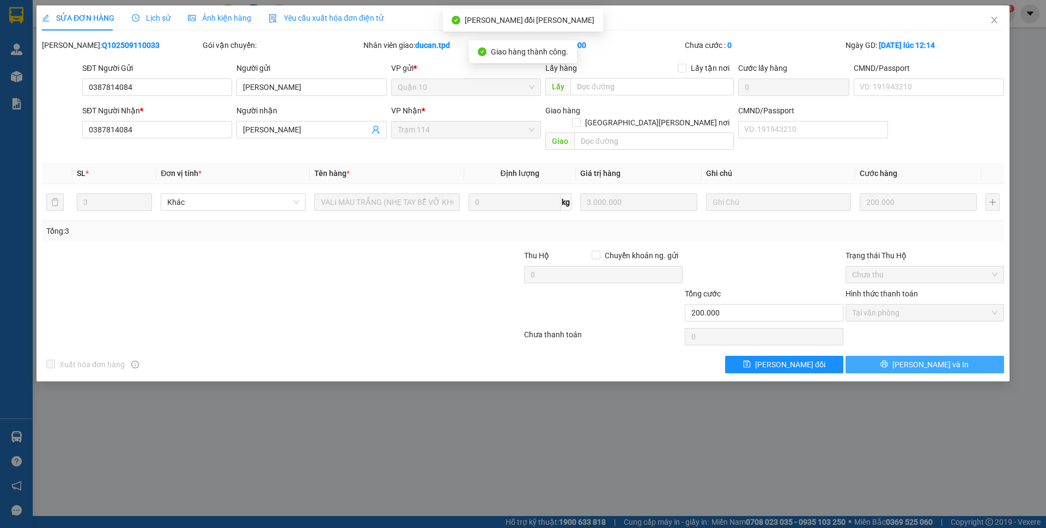
click at [928, 358] on span "[PERSON_NAME] và In" at bounding box center [930, 364] width 76 height 12
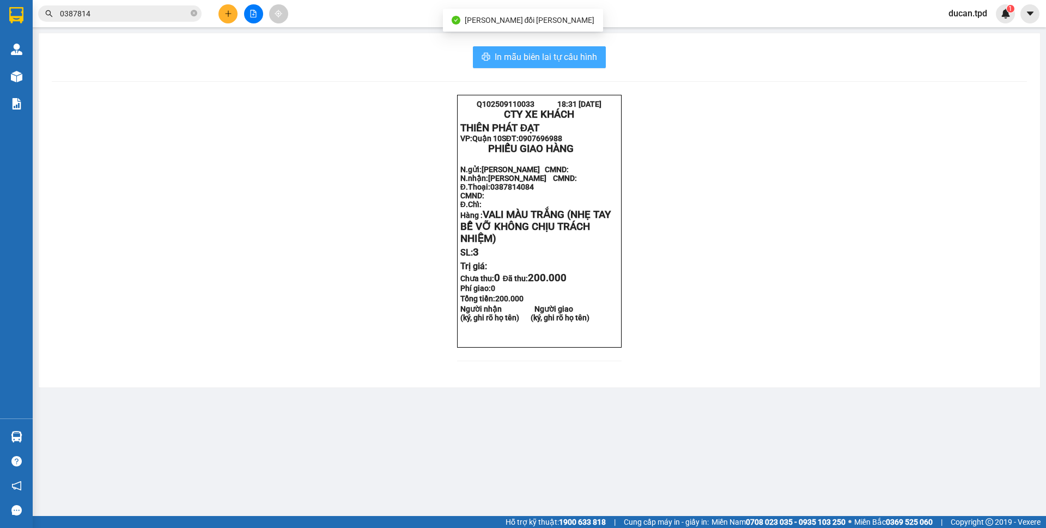
click at [557, 63] on span "In mẫu biên lai tự cấu hình" at bounding box center [546, 57] width 102 height 14
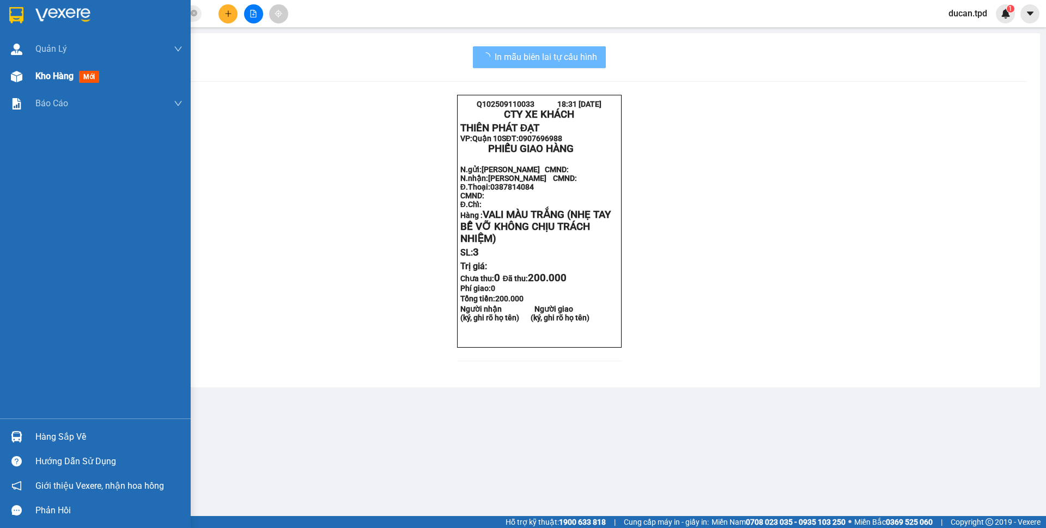
click at [21, 81] on img at bounding box center [16, 76] width 11 height 11
